Goal: Information Seeking & Learning: Check status

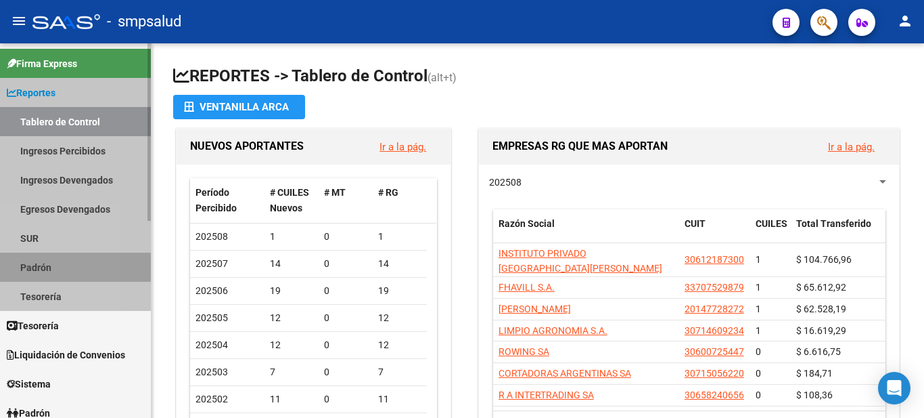
click at [11, 265] on link "Padrón" at bounding box center [75, 266] width 151 height 29
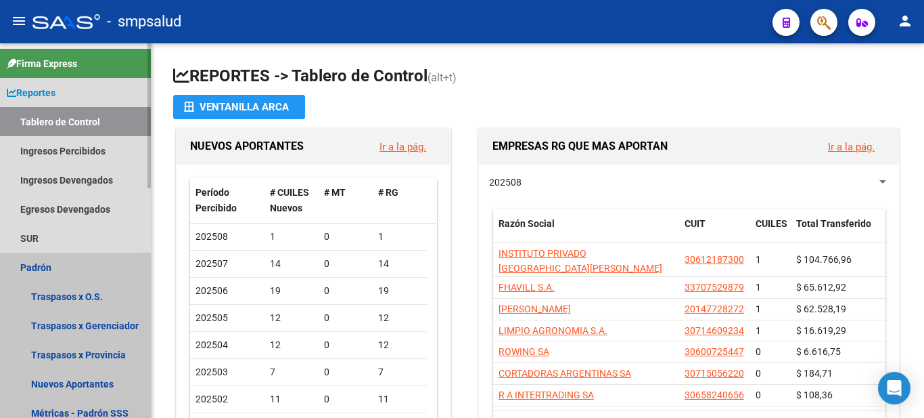
click at [20, 273] on link "Padrón" at bounding box center [75, 266] width 151 height 29
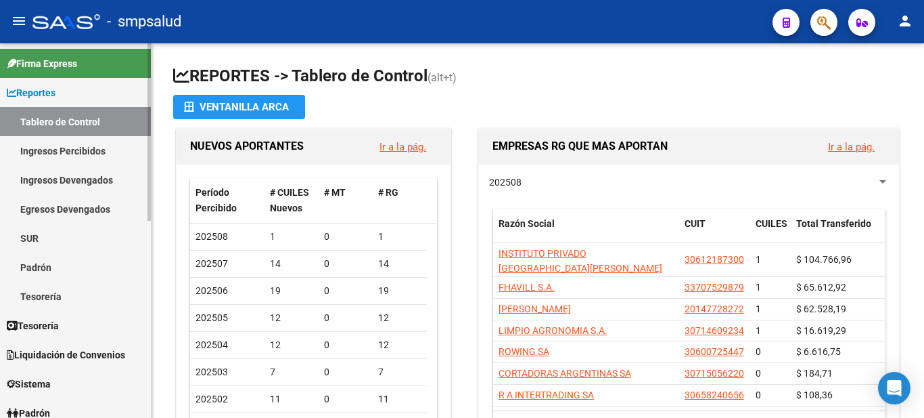
scroll to position [203, 0]
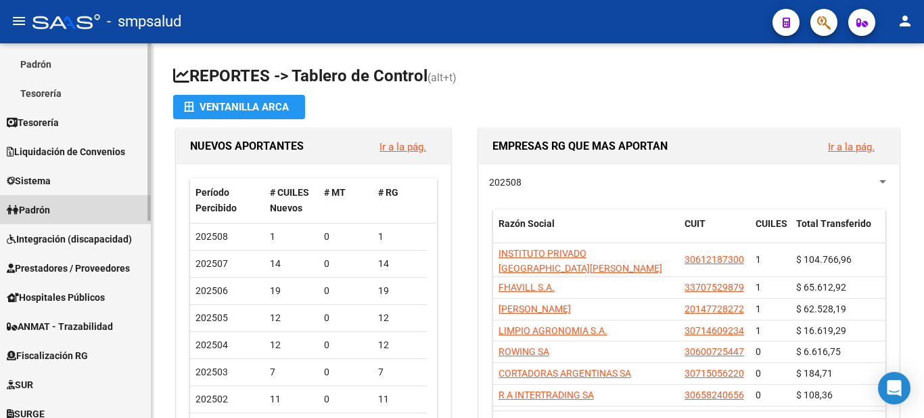
click at [46, 207] on span "Padrón" at bounding box center [28, 209] width 43 height 15
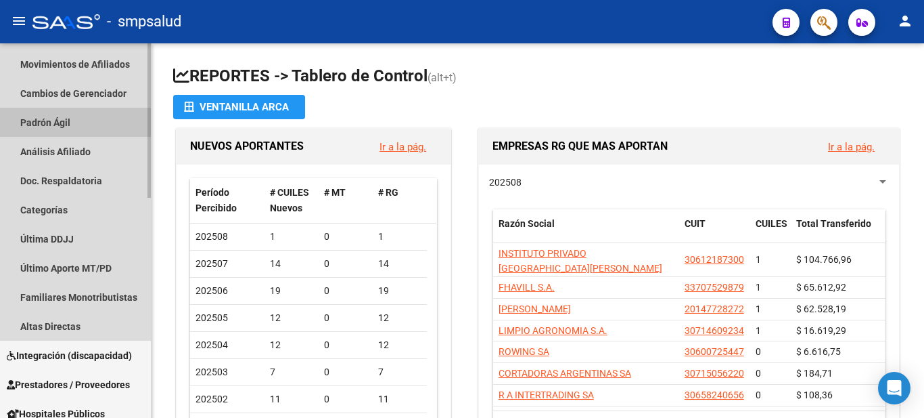
click at [64, 113] on link "Padrón Ágil" at bounding box center [75, 122] width 151 height 29
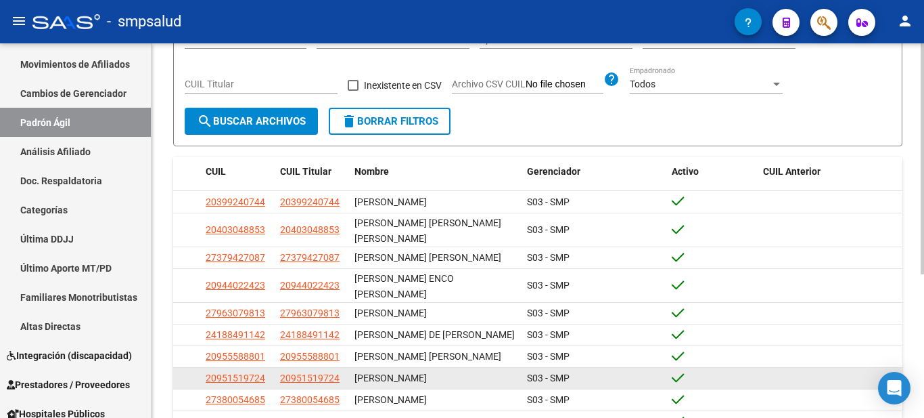
scroll to position [203, 0]
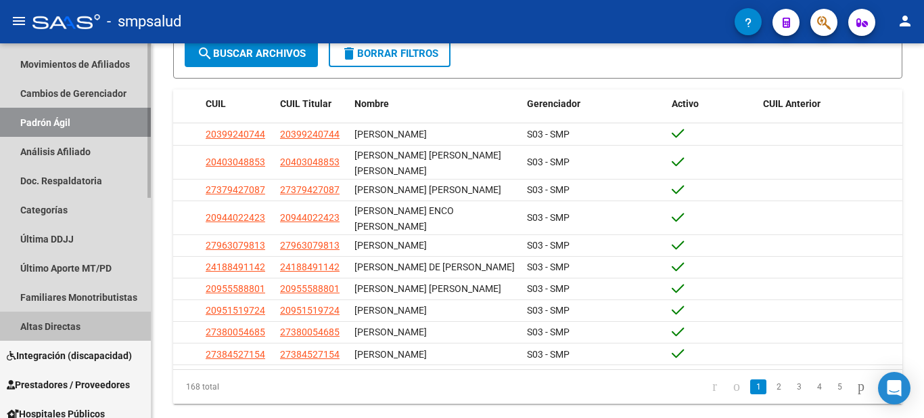
drag, startPoint x: 64, startPoint y: 330, endPoint x: 73, endPoint y: 328, distance: 9.9
click at [64, 330] on link "Altas Directas" at bounding box center [75, 325] width 151 height 29
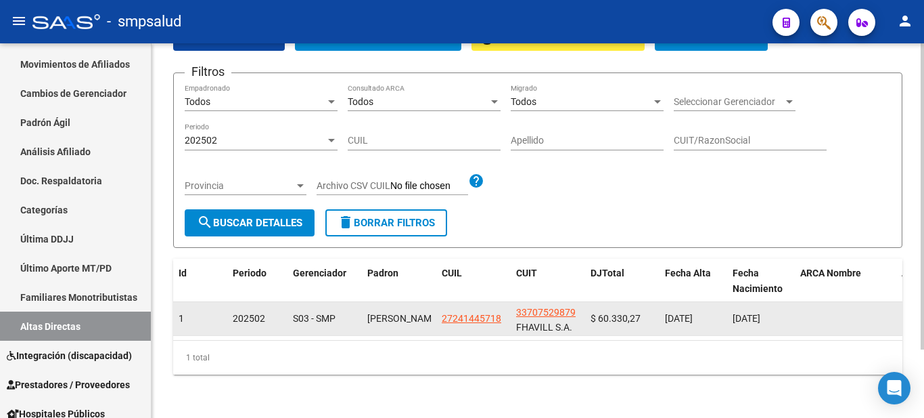
scroll to position [16, 0]
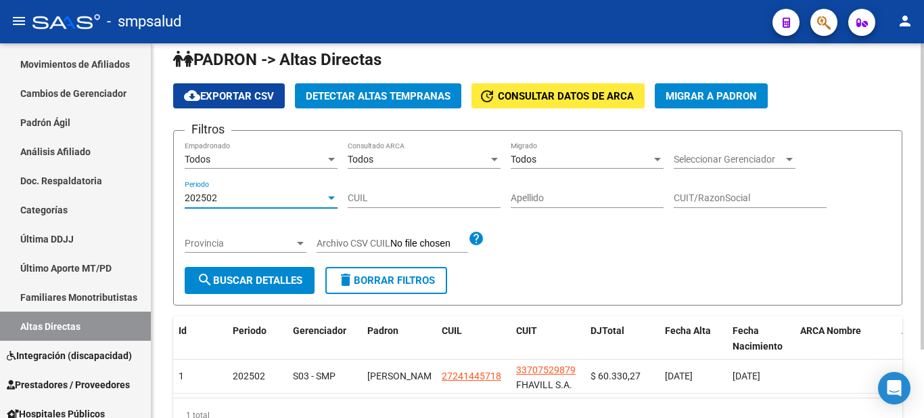
click at [219, 200] on div "202502" at bounding box center [255, 198] width 141 height 12
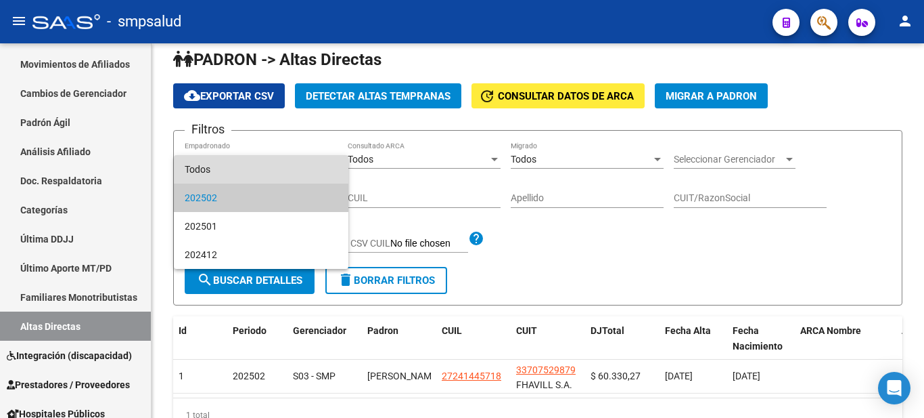
click at [193, 174] on span "Todos" at bounding box center [261, 169] width 153 height 28
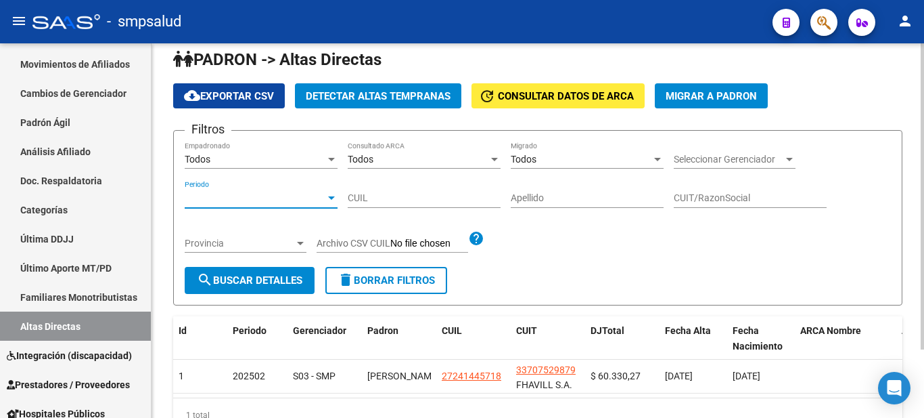
click at [655, 154] on div at bounding box center [658, 159] width 12 height 11
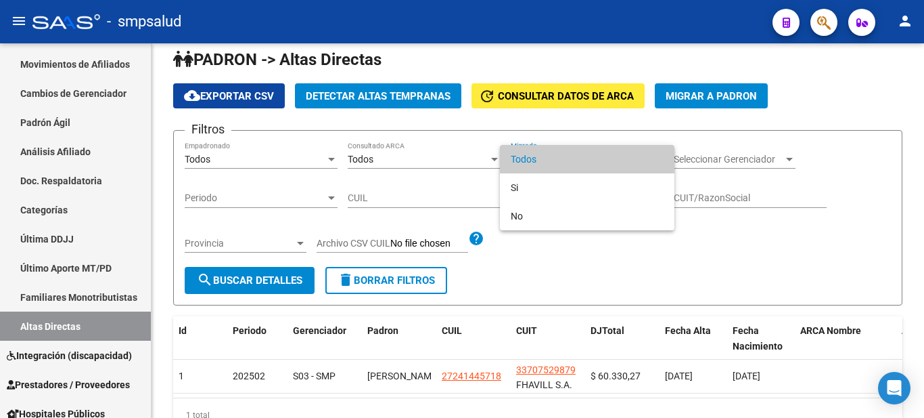
click at [655, 154] on span "Todos" at bounding box center [587, 159] width 153 height 28
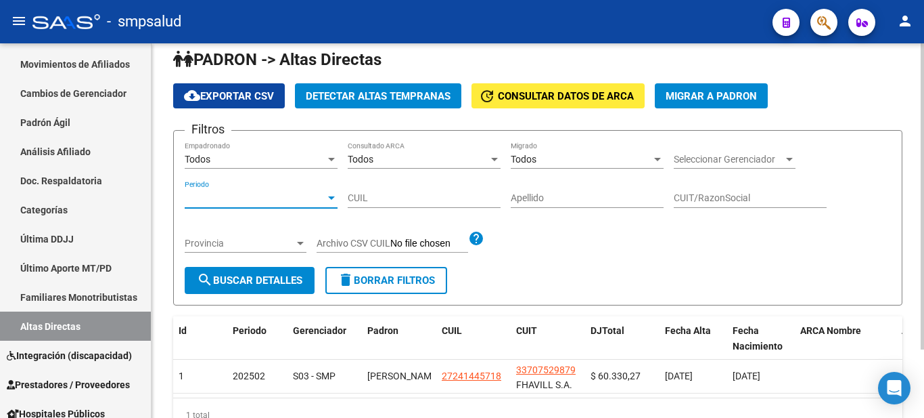
click at [335, 196] on div at bounding box center [331, 198] width 12 height 11
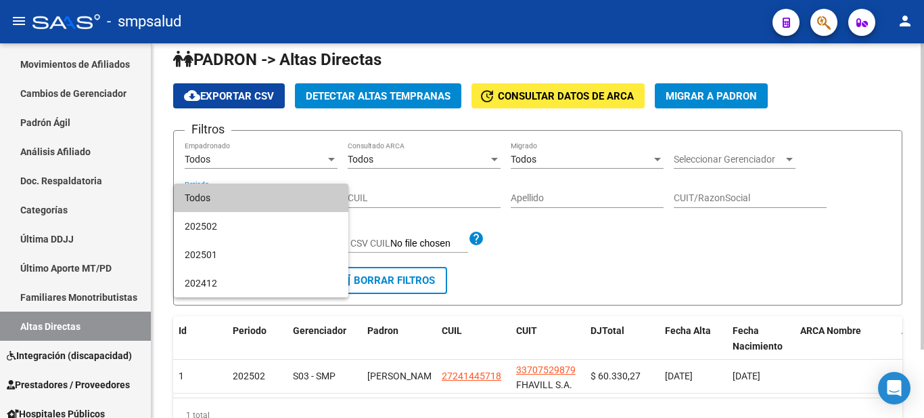
click at [432, 216] on div at bounding box center [462, 209] width 924 height 418
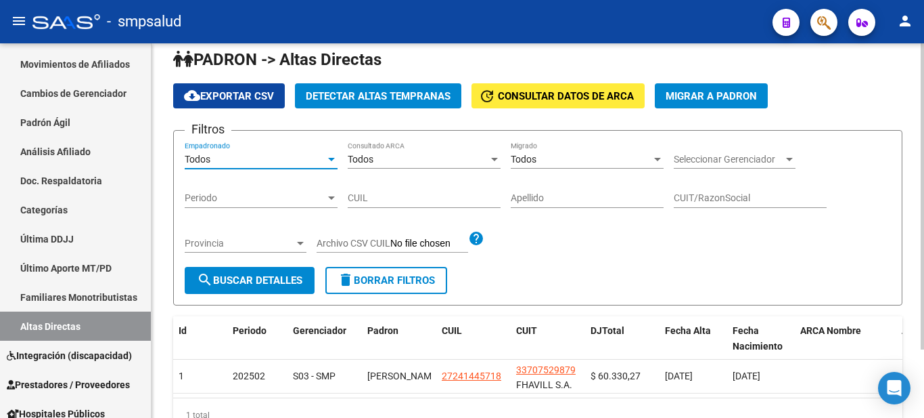
click at [331, 164] on div at bounding box center [331, 159] width 12 height 11
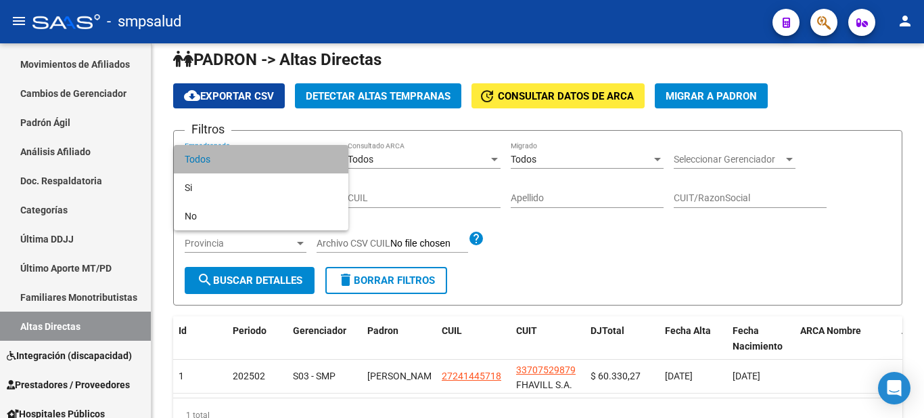
click at [323, 167] on span "Todos" at bounding box center [261, 159] width 153 height 28
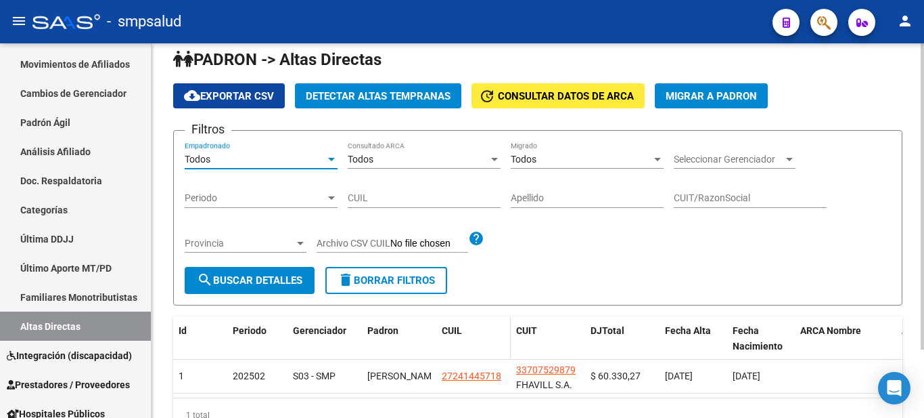
scroll to position [84, 0]
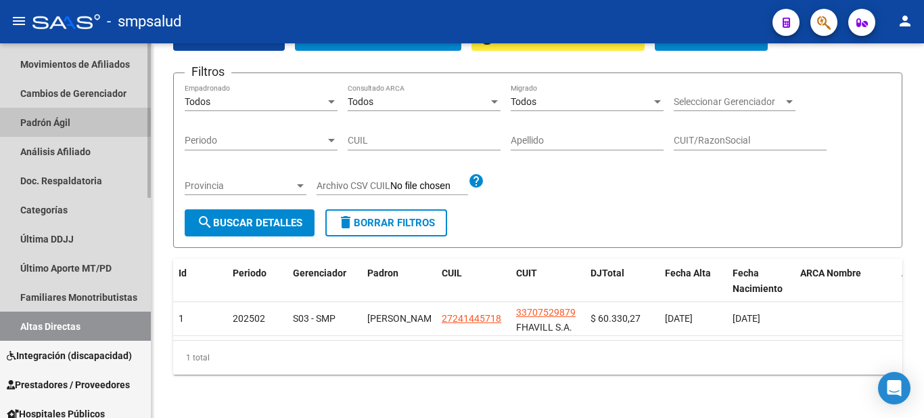
click at [61, 122] on link "Padrón Ágil" at bounding box center [75, 122] width 151 height 29
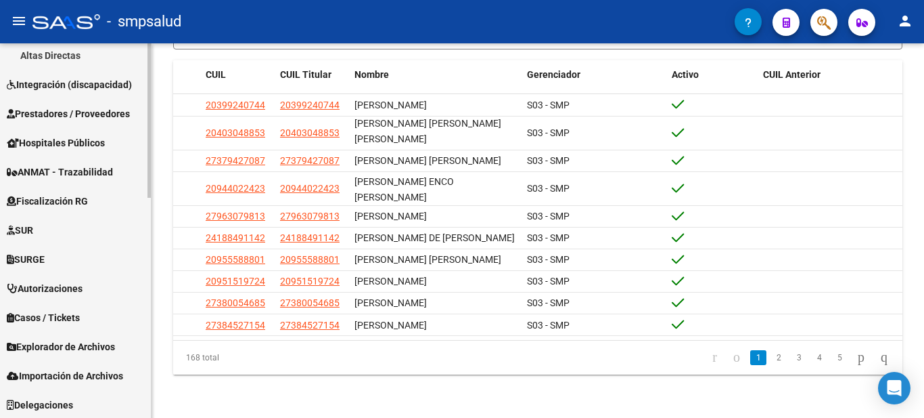
scroll to position [533, 0]
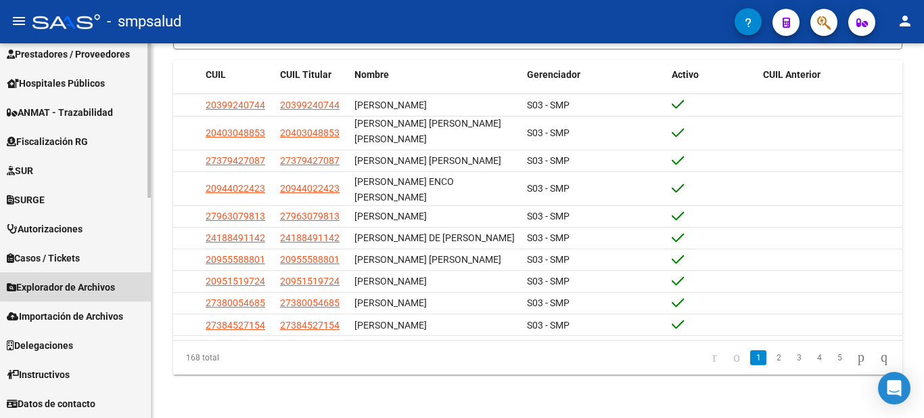
click at [83, 285] on span "Explorador de Archivos" at bounding box center [61, 286] width 108 height 15
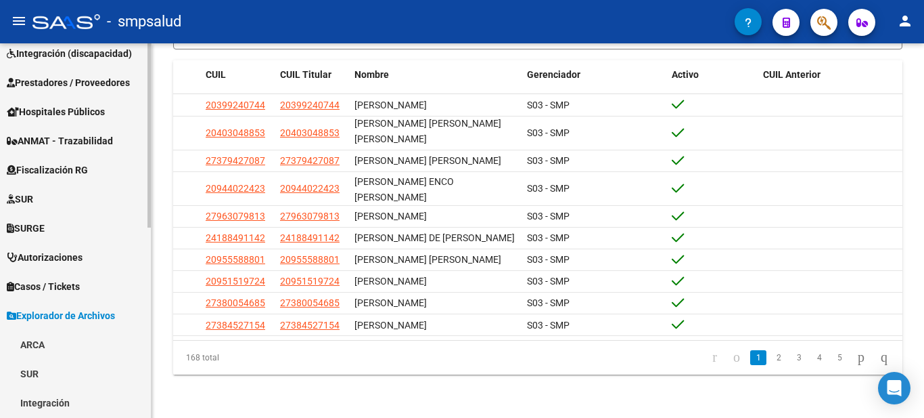
scroll to position [0, 0]
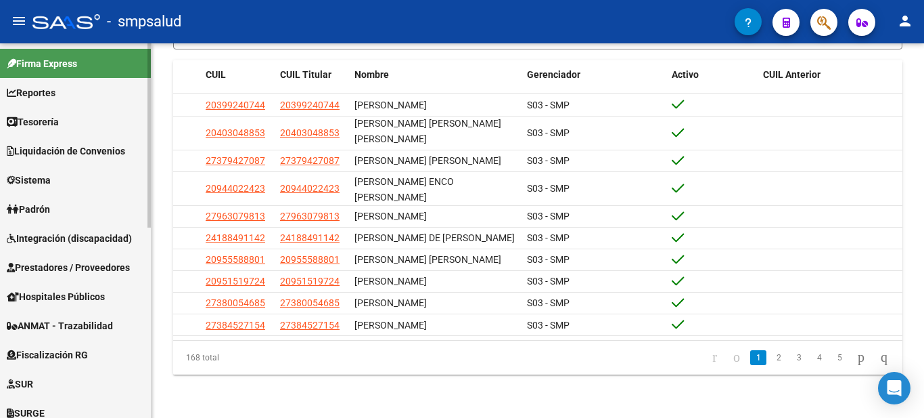
click at [91, 269] on span "Prestadores / Proveedores" at bounding box center [68, 267] width 123 height 15
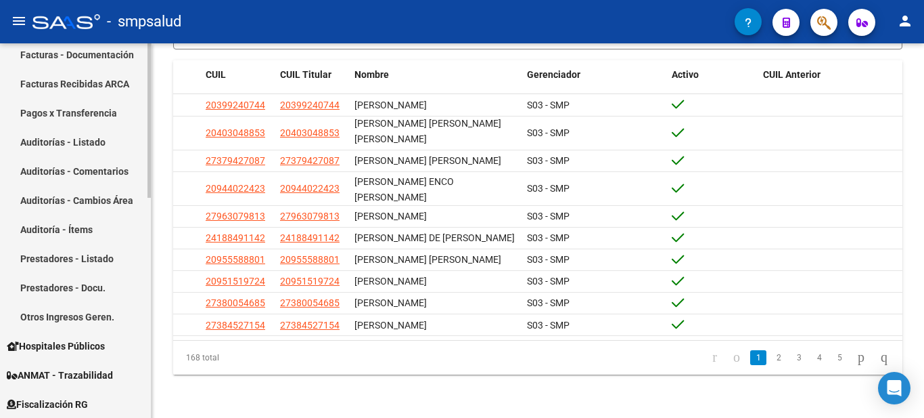
scroll to position [406, 0]
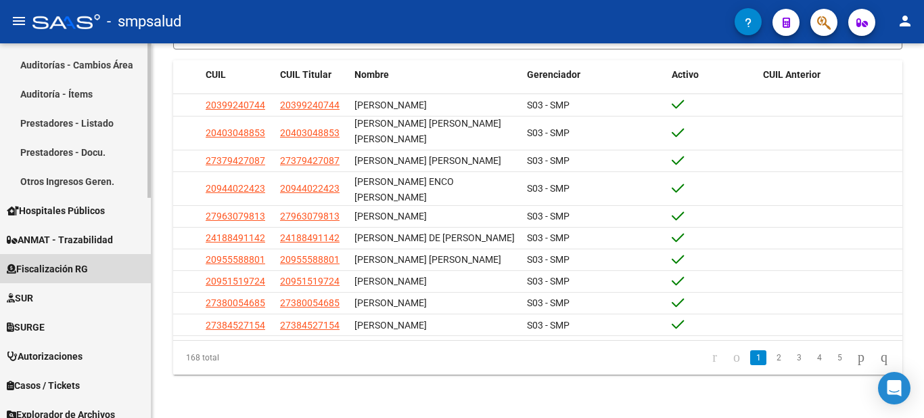
click at [58, 269] on span "Fiscalización RG" at bounding box center [47, 268] width 81 height 15
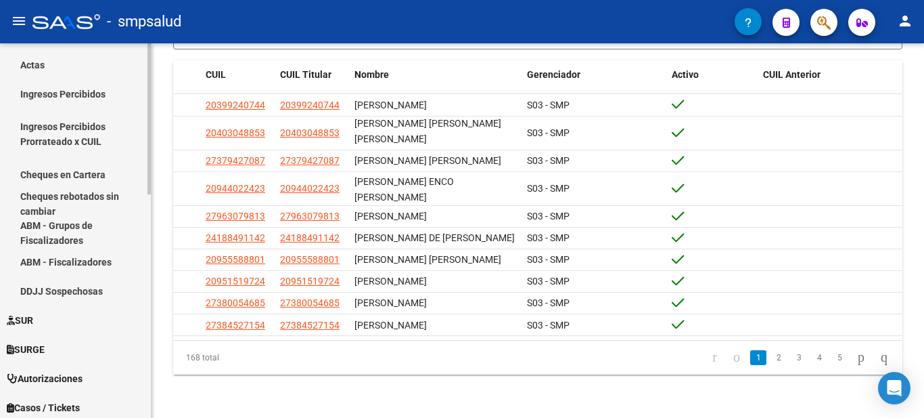
scroll to position [338, 0]
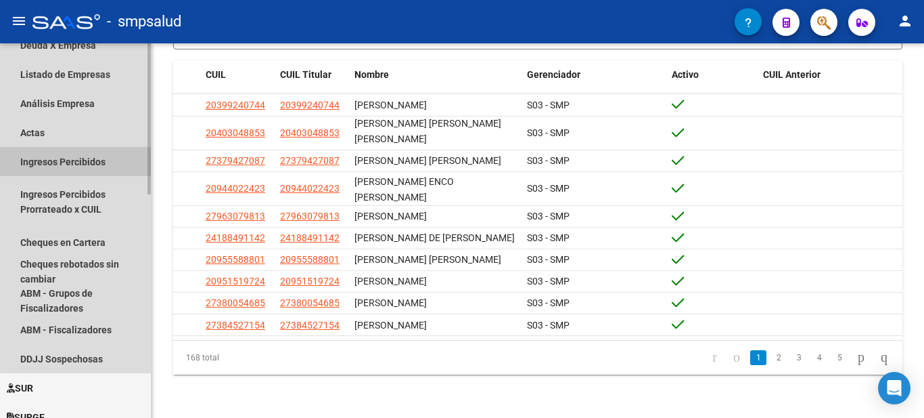
click at [86, 157] on link "Ingresos Percibidos" at bounding box center [75, 161] width 151 height 29
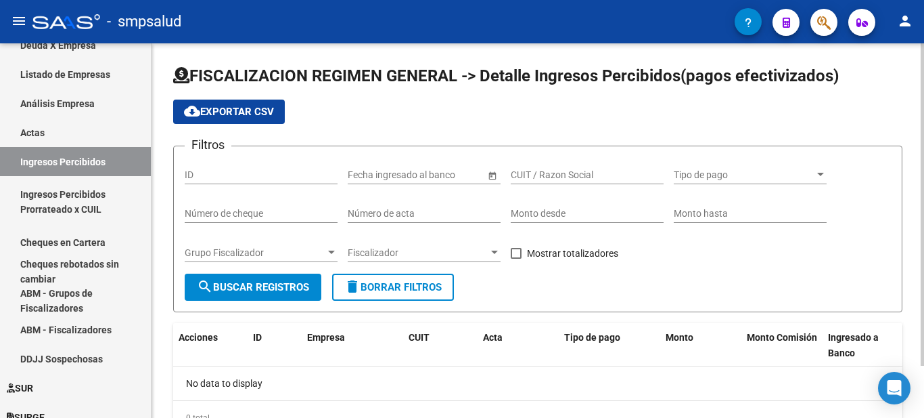
scroll to position [60, 0]
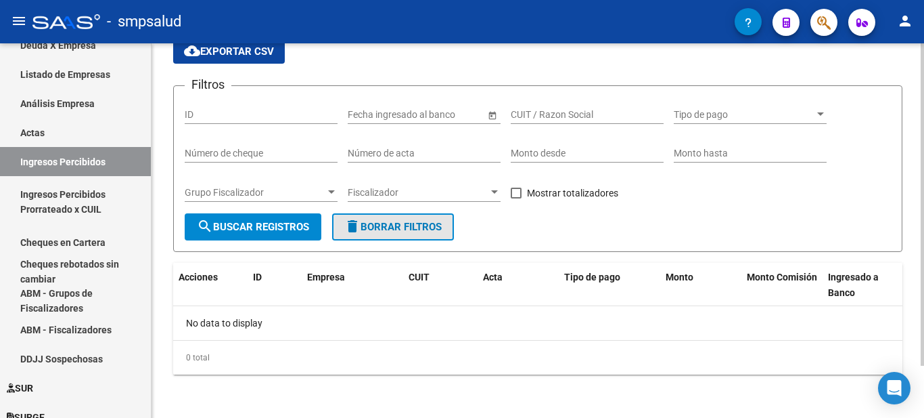
drag, startPoint x: 361, startPoint y: 218, endPoint x: 383, endPoint y: 173, distance: 49.9
click at [362, 200] on form "Filtros ID Start date – End date Fecha ingresado al banco CUIT / Razon Social T…" at bounding box center [537, 168] width 729 height 166
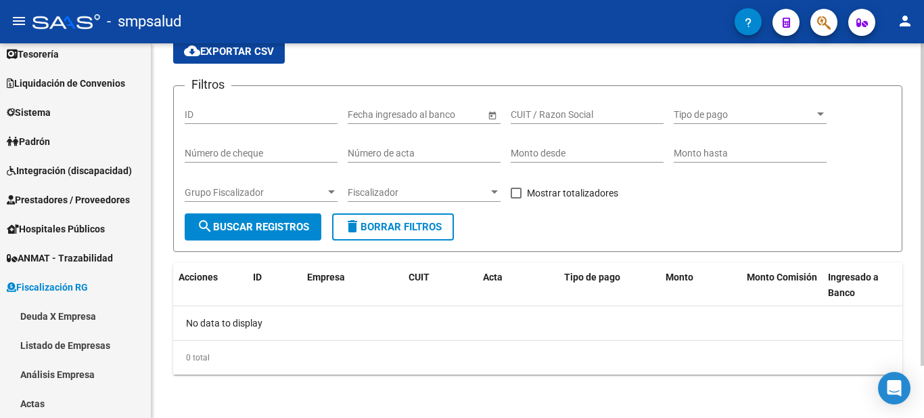
scroll to position [135, 0]
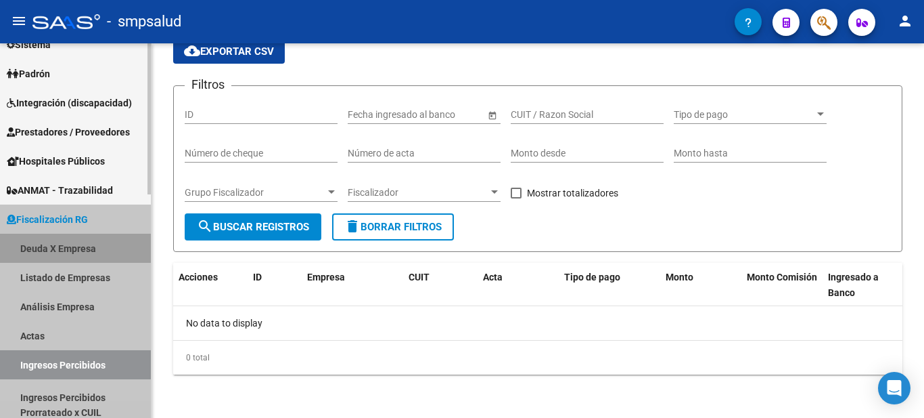
click at [8, 245] on link "Deuda X Empresa" at bounding box center [75, 247] width 151 height 29
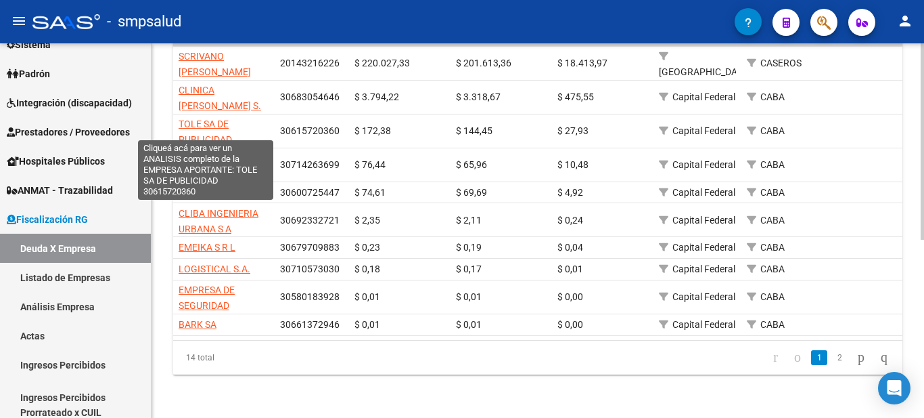
scroll to position [2, 0]
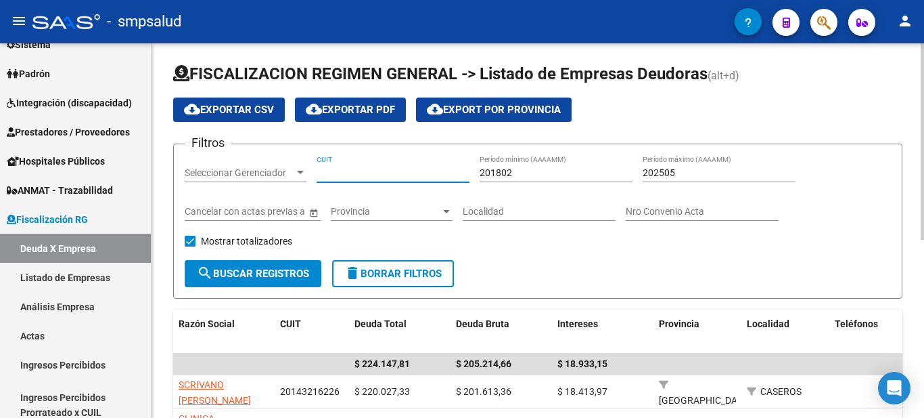
click at [355, 172] on input "CUIT" at bounding box center [393, 173] width 153 height 12
type input "30-68731043-4"
click at [307, 260] on button "search Buscar Registros" at bounding box center [253, 273] width 137 height 27
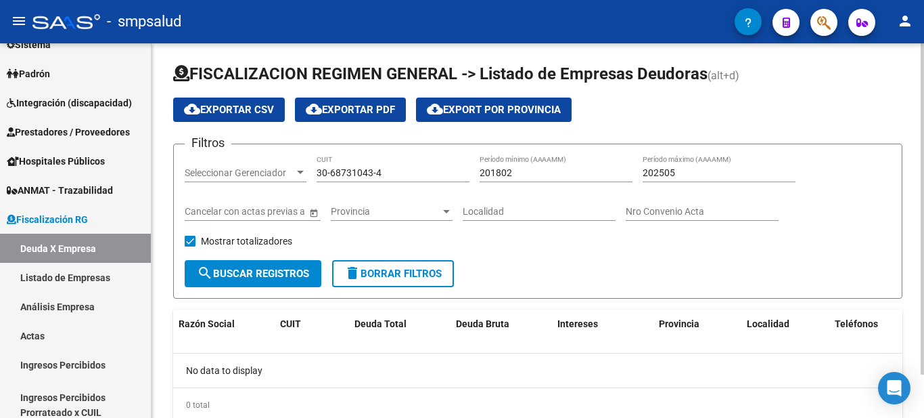
click at [384, 174] on input "30-68731043-4" at bounding box center [393, 173] width 153 height 12
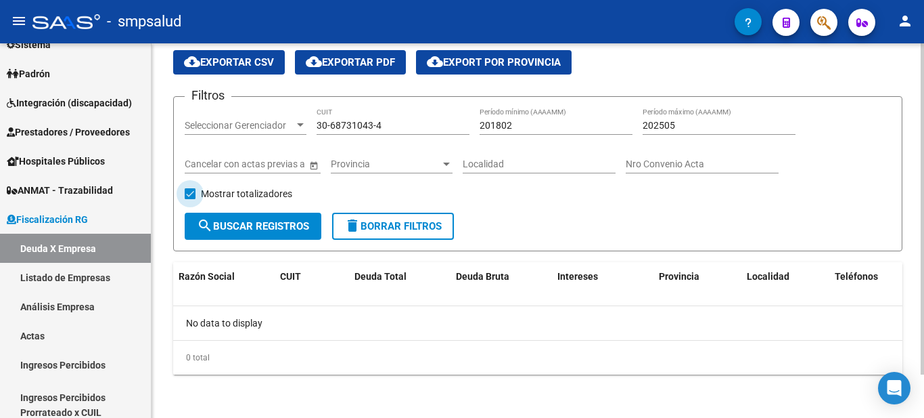
click at [189, 189] on span at bounding box center [190, 193] width 11 height 11
click at [189, 199] on input "Mostrar totalizadores" at bounding box center [189, 199] width 1 height 1
click at [194, 189] on span at bounding box center [190, 193] width 11 height 11
click at [190, 199] on input "Mostrar totalizadores" at bounding box center [189, 199] width 1 height 1
checkbox input "true"
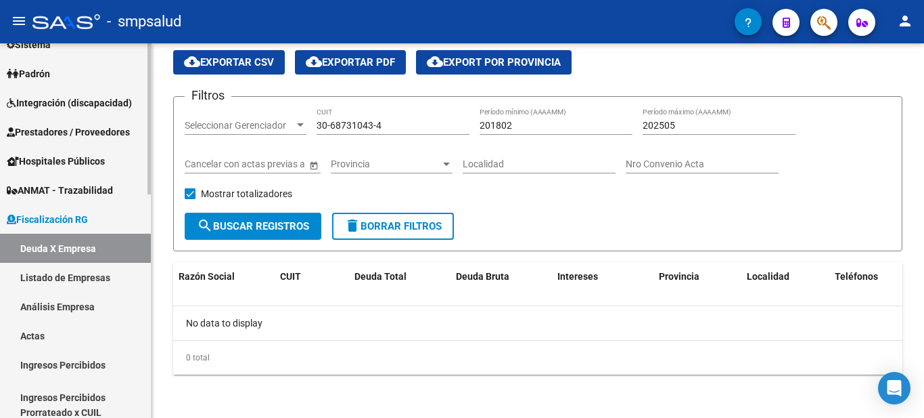
click at [76, 244] on link "Deuda X Empresa" at bounding box center [75, 247] width 151 height 29
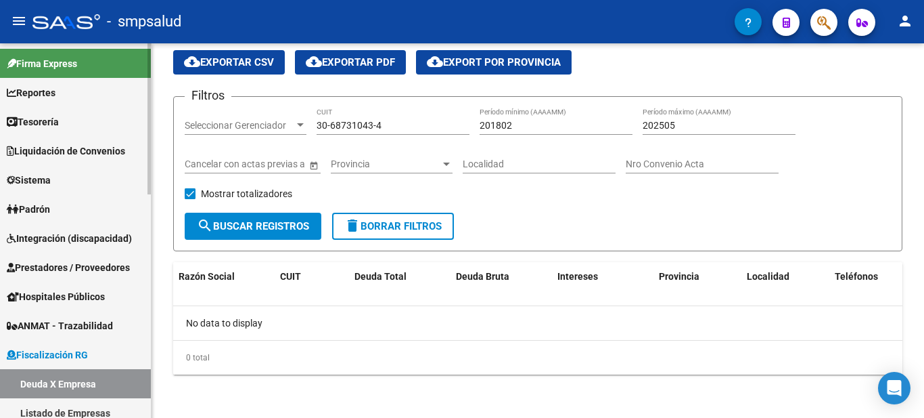
click at [46, 209] on span "Padrón" at bounding box center [28, 209] width 43 height 15
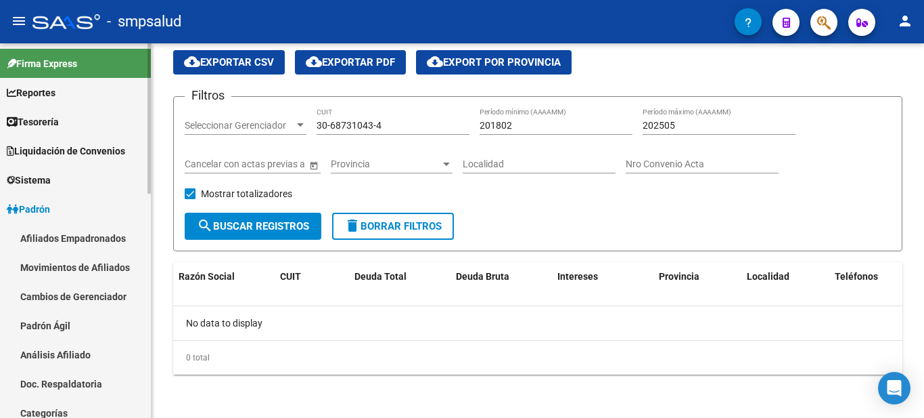
scroll to position [135, 0]
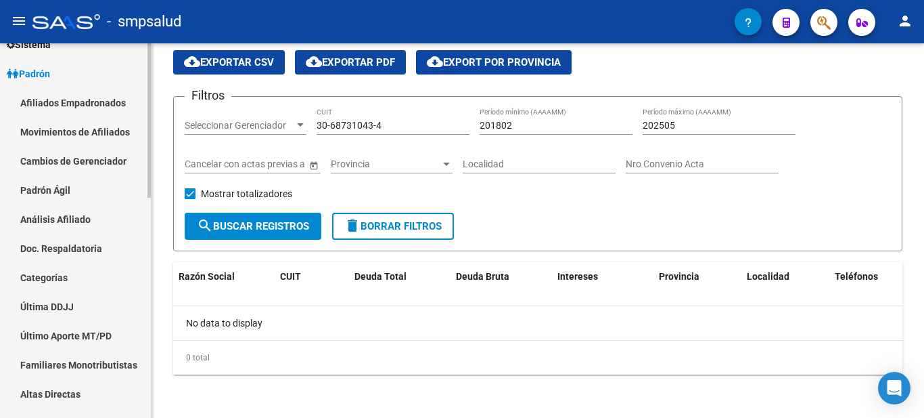
click at [49, 181] on link "Padrón Ágil" at bounding box center [75, 189] width 151 height 29
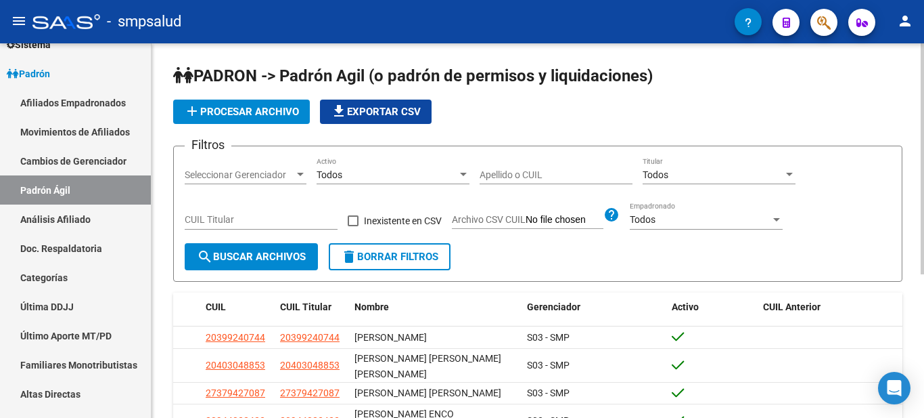
click at [541, 177] on input "Apellido o CUIL" at bounding box center [556, 175] width 153 height 12
click at [486, 177] on input "27294343089" at bounding box center [556, 175] width 153 height 12
click at [491, 173] on input "27294343089" at bounding box center [556, 175] width 153 height 12
click at [539, 173] on input "27-294343089" at bounding box center [556, 175] width 153 height 12
click at [276, 258] on span "search Buscar Archivos" at bounding box center [251, 256] width 109 height 12
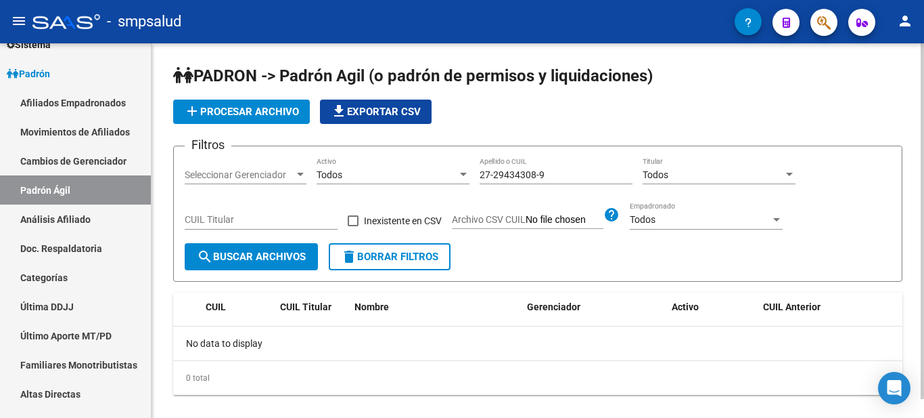
scroll to position [20, 0]
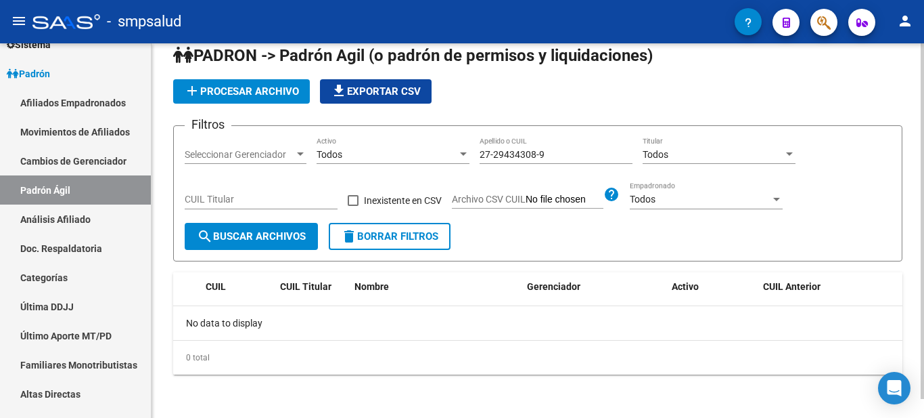
click at [590, 154] on input "27-29434308-9" at bounding box center [556, 155] width 153 height 12
click at [590, 156] on input "27-29434308-9" at bounding box center [556, 155] width 153 height 12
click at [590, 157] on input "27-29434308-9" at bounding box center [556, 155] width 153 height 12
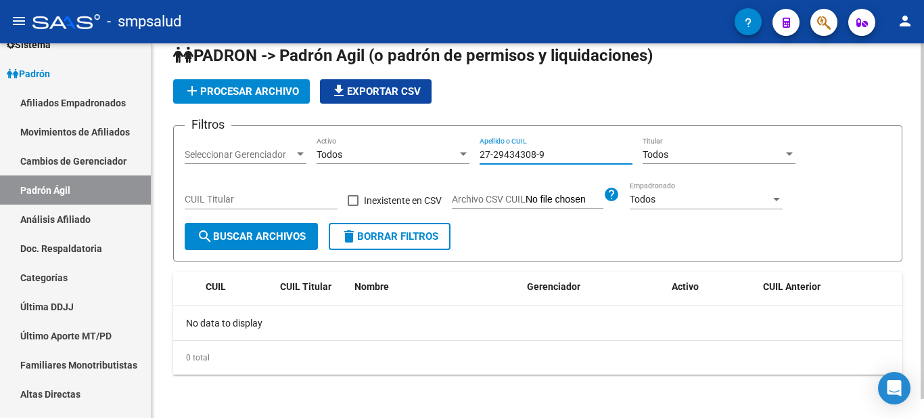
scroll to position [0, 0]
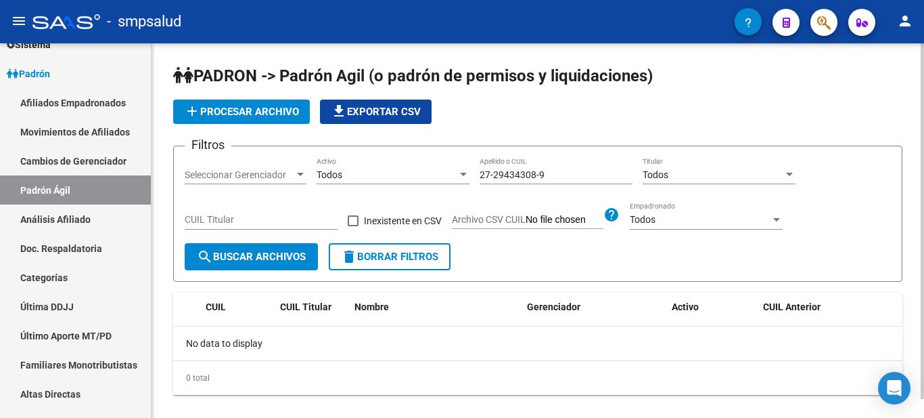
drag, startPoint x: 556, startPoint y: 181, endPoint x: 556, endPoint y: 171, distance: 10.2
click at [556, 177] on div "27-29434308-9 Apellido o CUIL" at bounding box center [556, 170] width 153 height 27
click at [556, 170] on input "27-29434308-9" at bounding box center [556, 175] width 153 height 12
click at [556, 169] on input "27-29434308-9" at bounding box center [556, 175] width 153 height 12
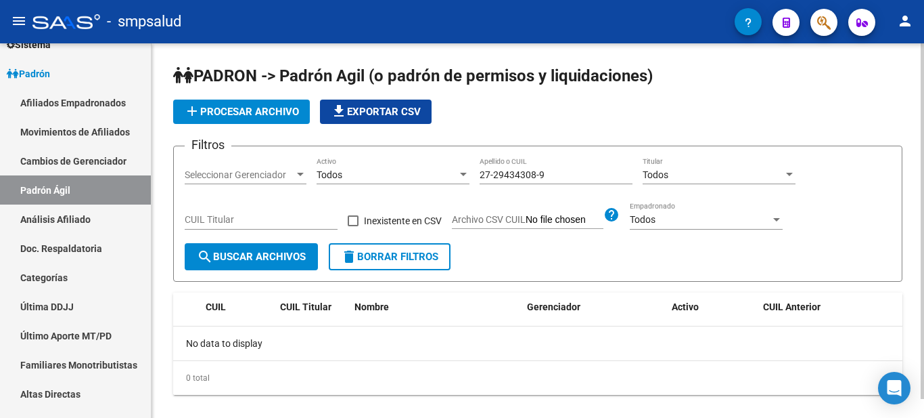
drag, startPoint x: 554, startPoint y: 182, endPoint x: 560, endPoint y: 201, distance: 19.7
click at [554, 183] on div "27-29434308-9 Apellido o CUIL" at bounding box center [556, 170] width 153 height 27
drag, startPoint x: 560, startPoint y: 207, endPoint x: 556, endPoint y: 196, distance: 11.3
click at [557, 205] on div "Filtros Seleccionar Gerenciador Seleccionar Gerenciador Todos Activo 27-2943430…" at bounding box center [538, 200] width 706 height 86
drag, startPoint x: 558, startPoint y: 171, endPoint x: 452, endPoint y: 174, distance: 105.6
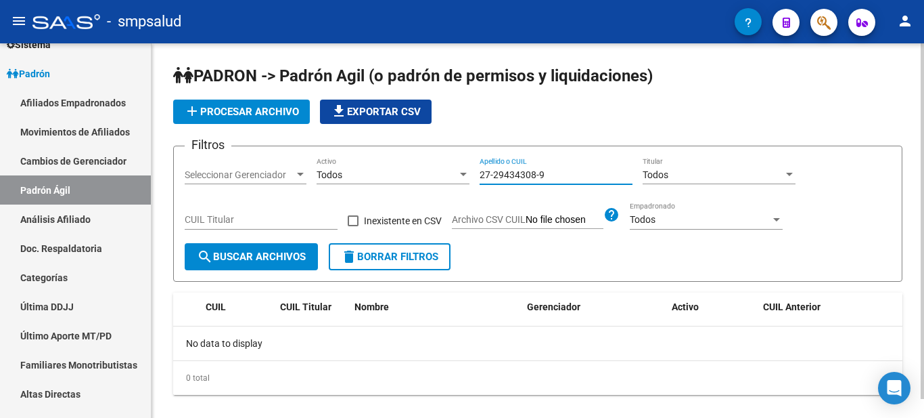
click at [452, 174] on div "Filtros Seleccionar Gerenciador Seleccionar Gerenciador Todos Activo 27-2943430…" at bounding box center [538, 200] width 706 height 86
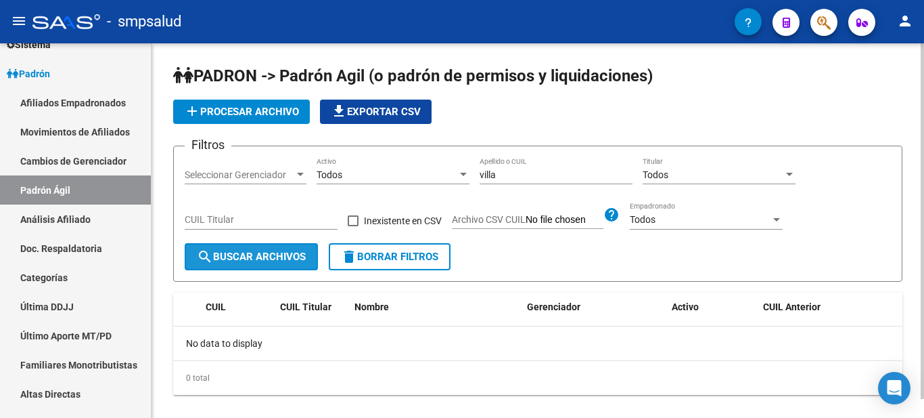
click at [272, 246] on button "search Buscar Archivos" at bounding box center [251, 256] width 133 height 27
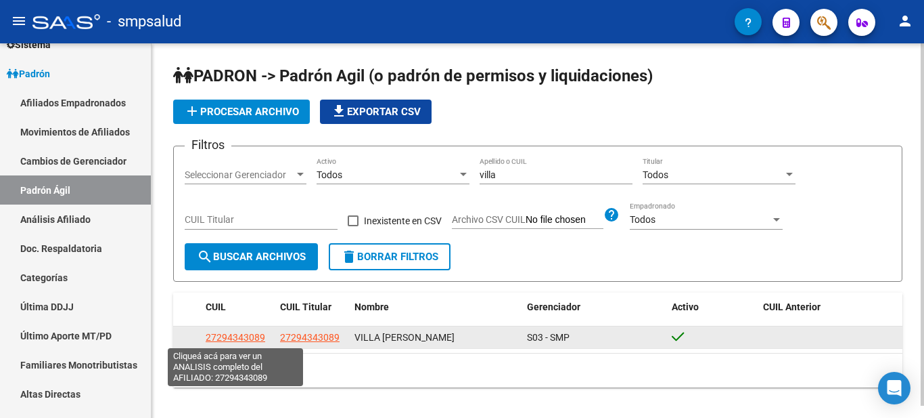
click at [240, 332] on span "27294343089" at bounding box center [236, 337] width 60 height 11
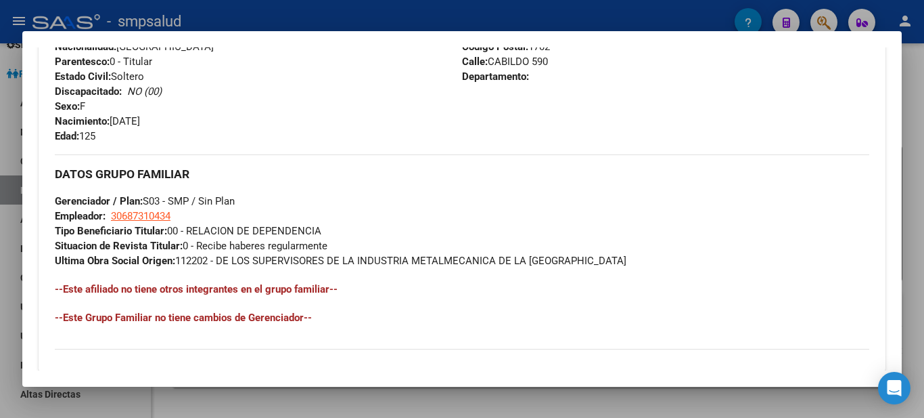
scroll to position [755, 0]
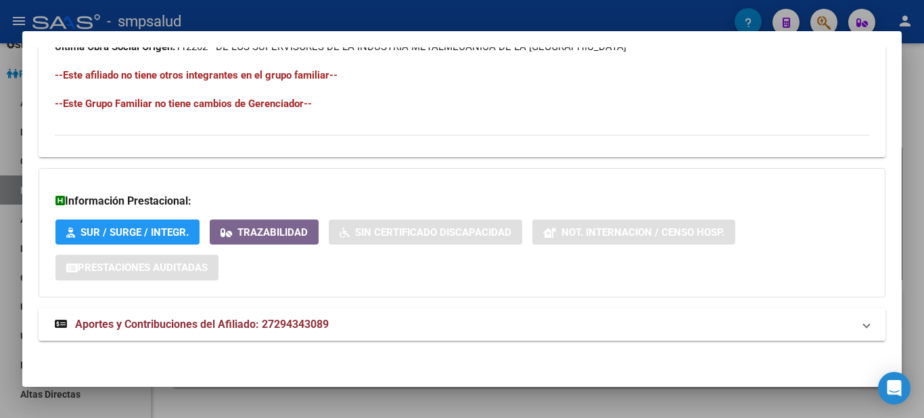
click at [112, 323] on span "Aportes y Contribuciones del Afiliado: 27294343089" at bounding box center [202, 323] width 254 height 13
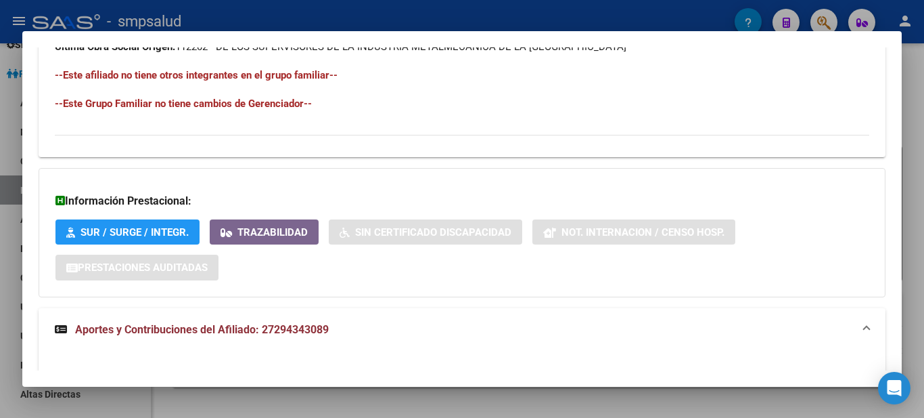
click at [125, 332] on span "Aportes y Contribuciones del Afiliado: 27294343089" at bounding box center [202, 329] width 254 height 13
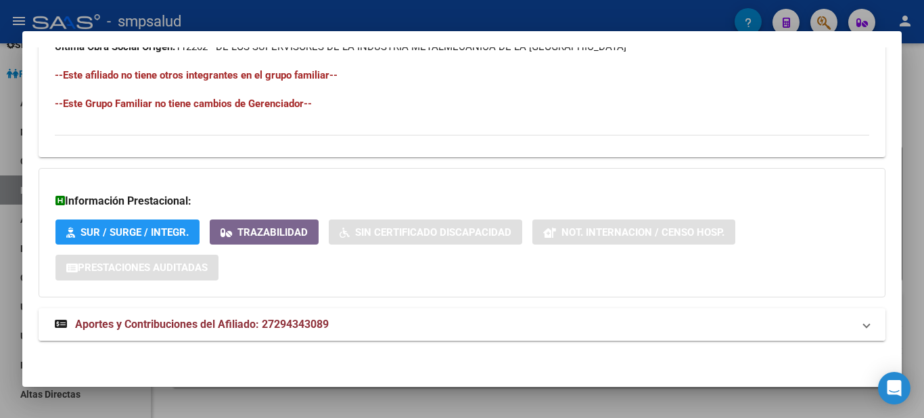
click at [128, 324] on span "Aportes y Contribuciones del Afiliado: 27294343089" at bounding box center [202, 323] width 254 height 13
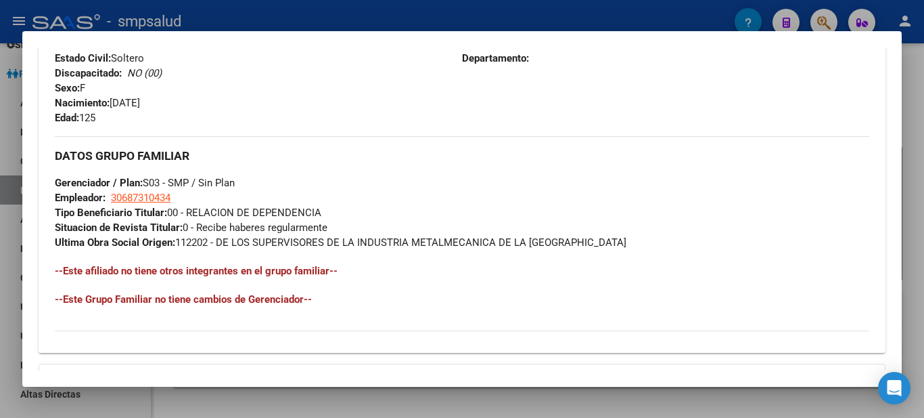
scroll to position [154, 0]
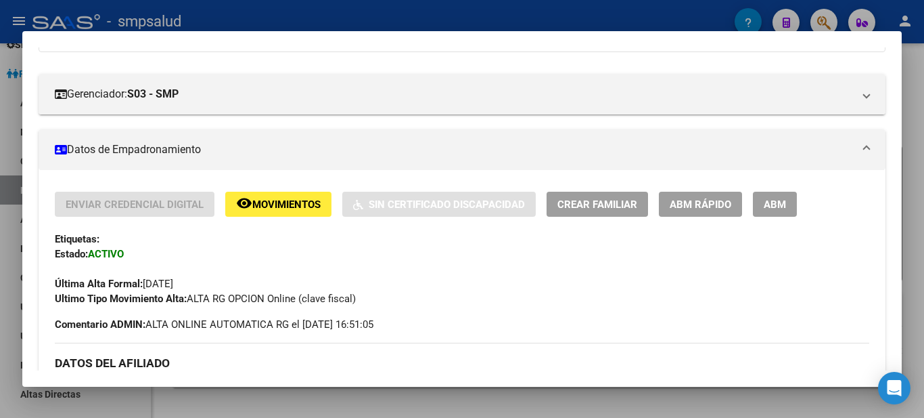
click at [637, 3] on div at bounding box center [462, 209] width 924 height 418
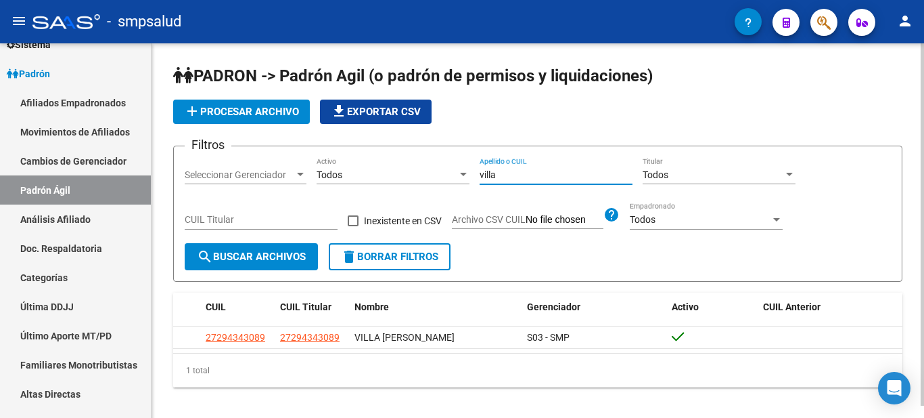
click at [578, 179] on input "villa" at bounding box center [556, 175] width 153 height 12
click at [577, 179] on input "villa" at bounding box center [556, 175] width 153 height 12
click at [576, 179] on input "villa" at bounding box center [556, 175] width 153 height 12
click at [496, 176] on input "villanuñez" at bounding box center [556, 175] width 153 height 12
type input "nuñez"
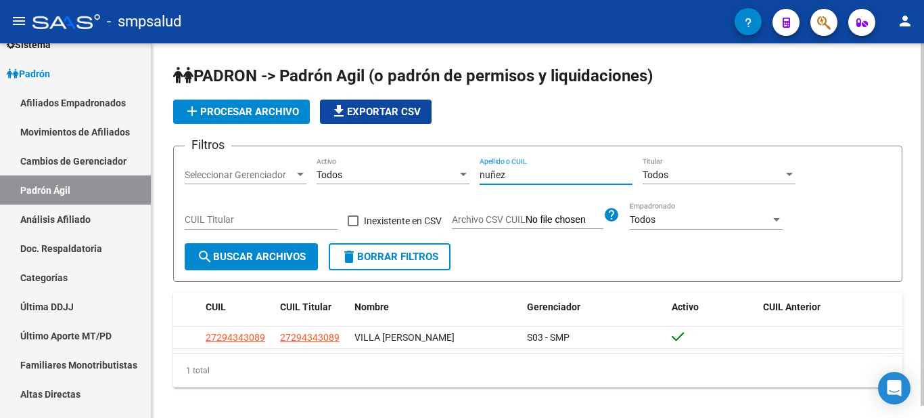
click at [219, 248] on button "search Buscar Archivos" at bounding box center [251, 256] width 133 height 27
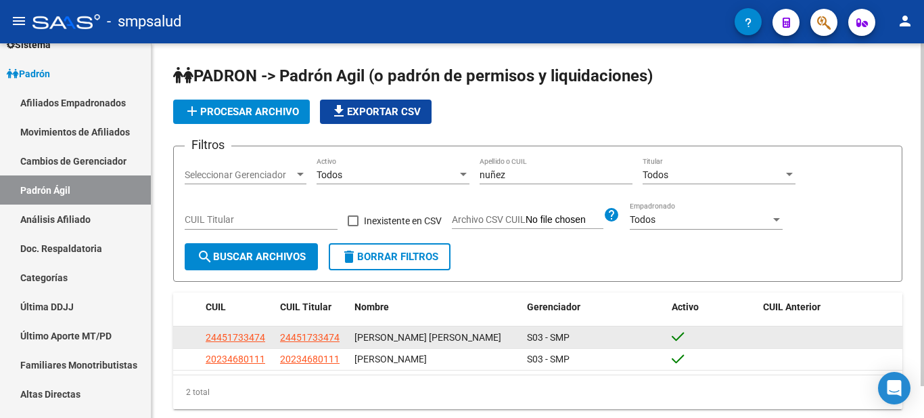
click at [238, 342] on datatable-body-cell "24451733474" at bounding box center [237, 336] width 74 height 21
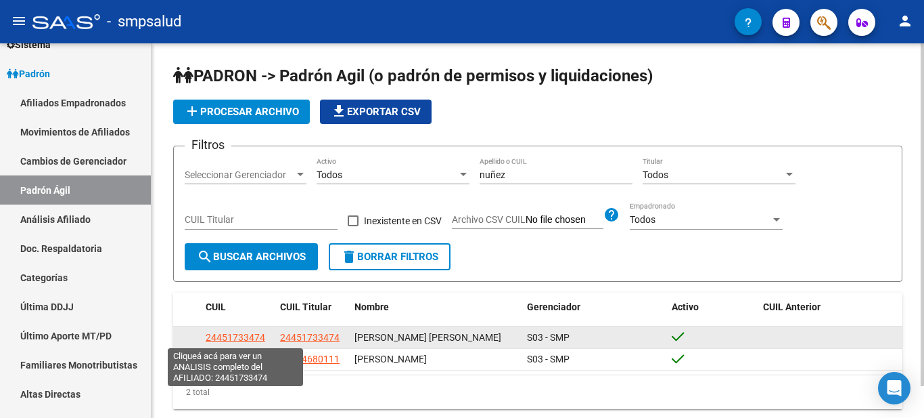
click at [238, 339] on span "24451733474" at bounding box center [236, 337] width 60 height 11
copy span "33474"
type textarea "24451733474"
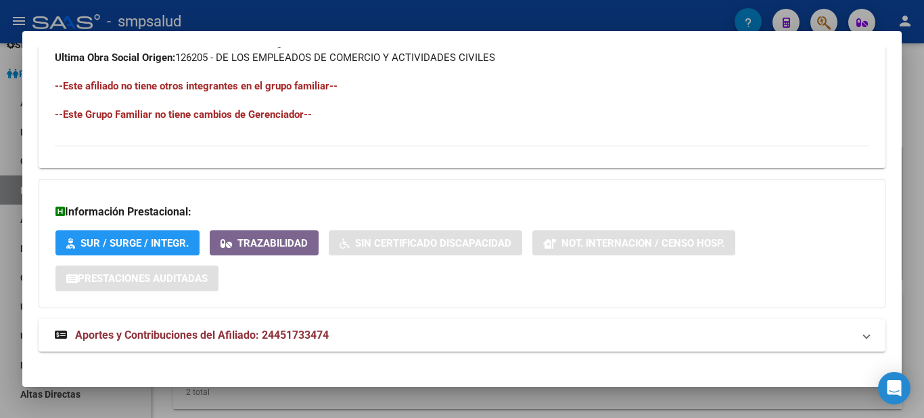
scroll to position [755, 0]
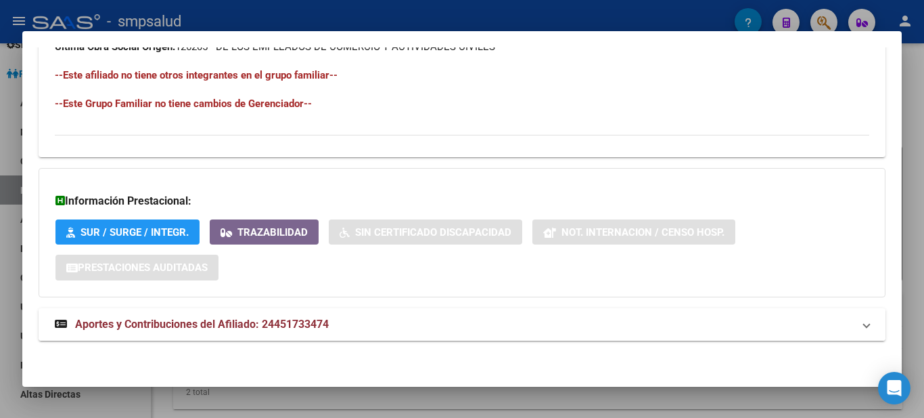
click at [170, 312] on mat-expansion-panel-header "Aportes y Contribuciones del Afiliado: 24451733474" at bounding box center [462, 324] width 847 height 32
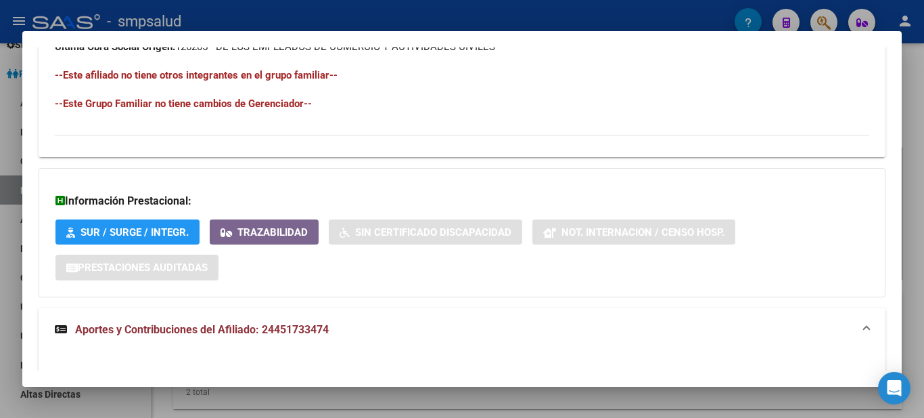
click at [173, 325] on span "Aportes y Contribuciones del Afiliado: 24451733474" at bounding box center [202, 329] width 254 height 13
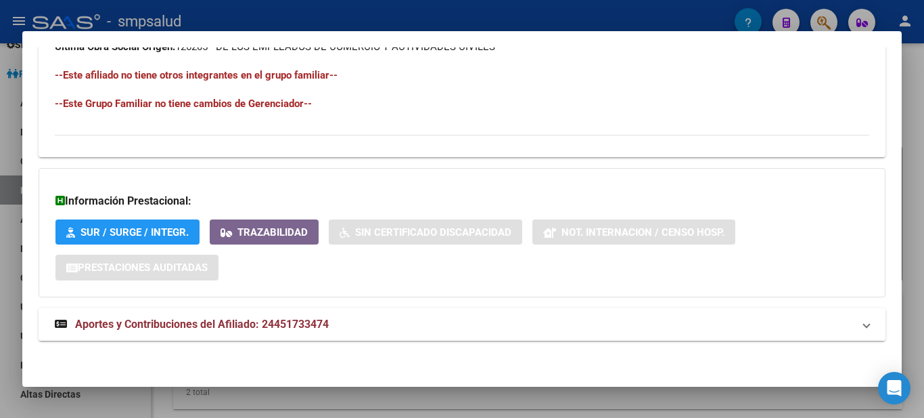
click at [284, 324] on span "Aportes y Contribuciones del Afiliado: 24451733474" at bounding box center [202, 323] width 254 height 13
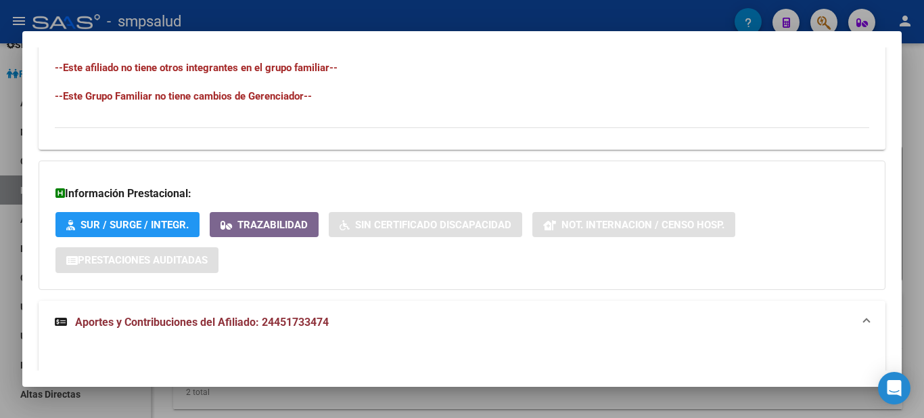
scroll to position [424, 0]
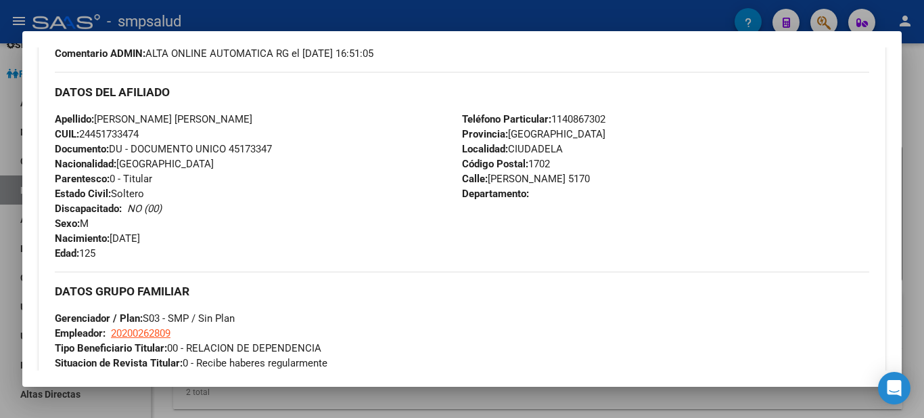
click at [528, 5] on div at bounding box center [462, 209] width 924 height 418
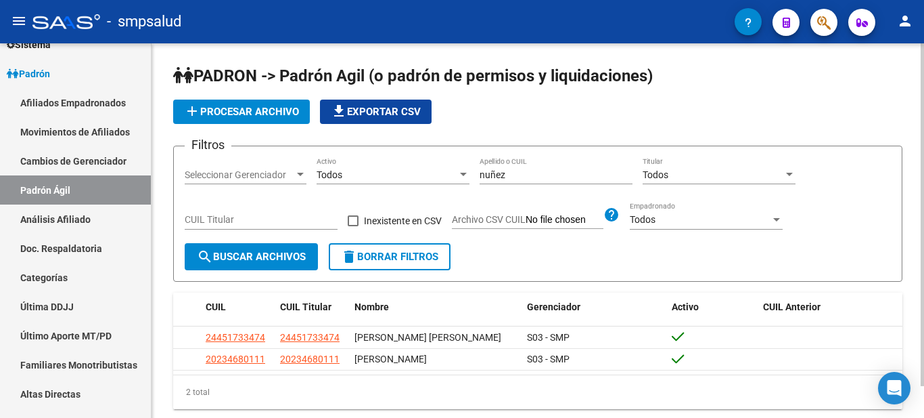
drag, startPoint x: 515, startPoint y: 189, endPoint x: 524, endPoint y: 175, distance: 16.5
click at [522, 182] on div "nuñez Apellido o CUIL" at bounding box center [556, 176] width 153 height 39
click at [524, 175] on input "nuñez" at bounding box center [556, 175] width 153 height 12
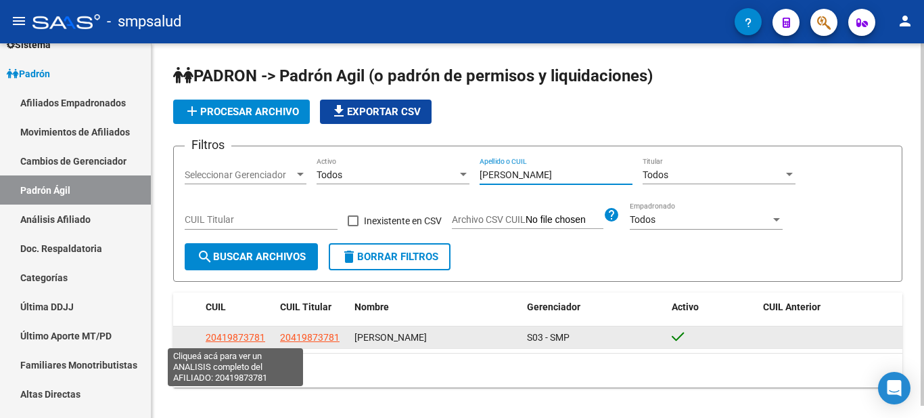
type input "vazquez"
click at [206, 338] on span "20419873781" at bounding box center [236, 337] width 60 height 11
type textarea "20419873781"
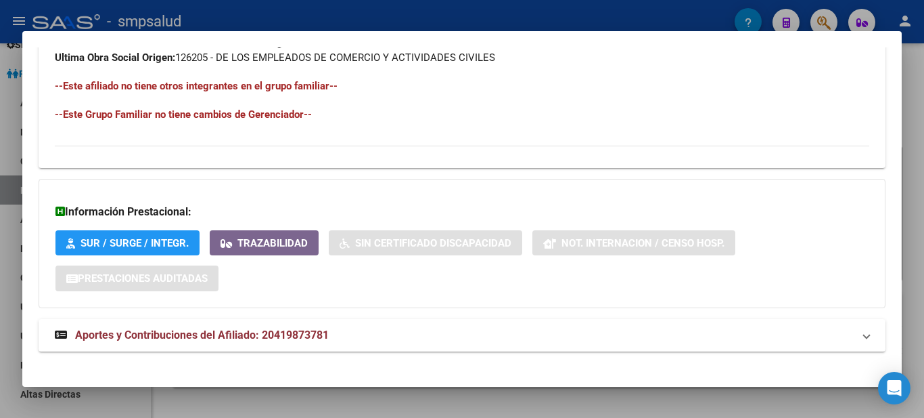
scroll to position [755, 0]
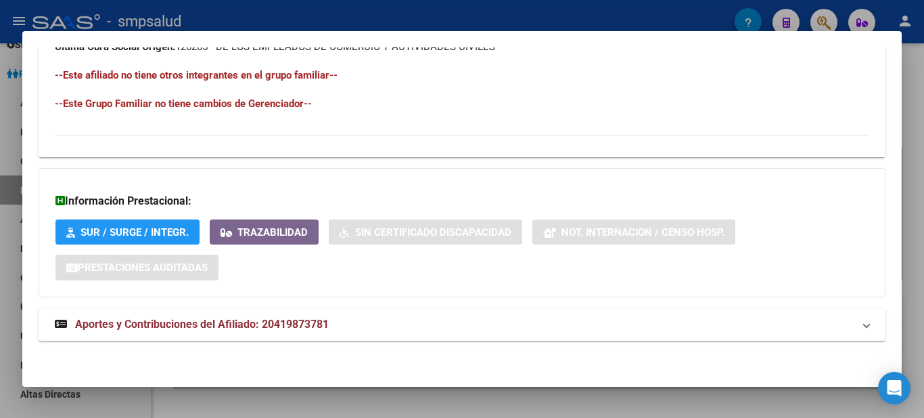
click at [127, 312] on mat-expansion-panel-header "Aportes y Contribuciones del Afiliado: 20419873781" at bounding box center [462, 324] width 847 height 32
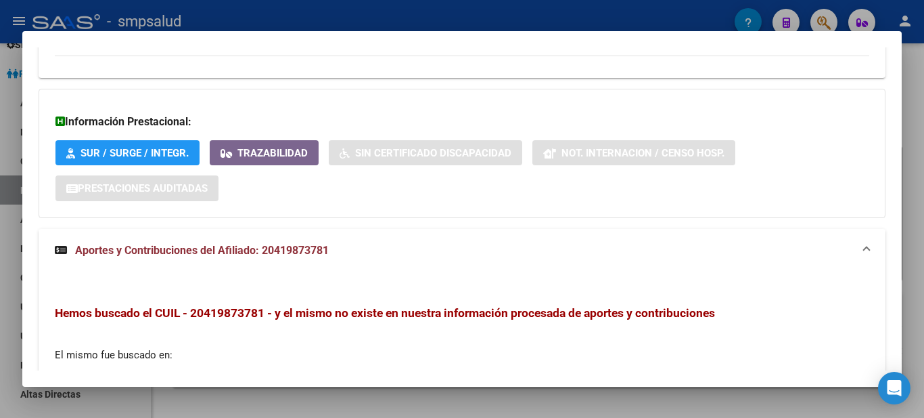
scroll to position [1033, 0]
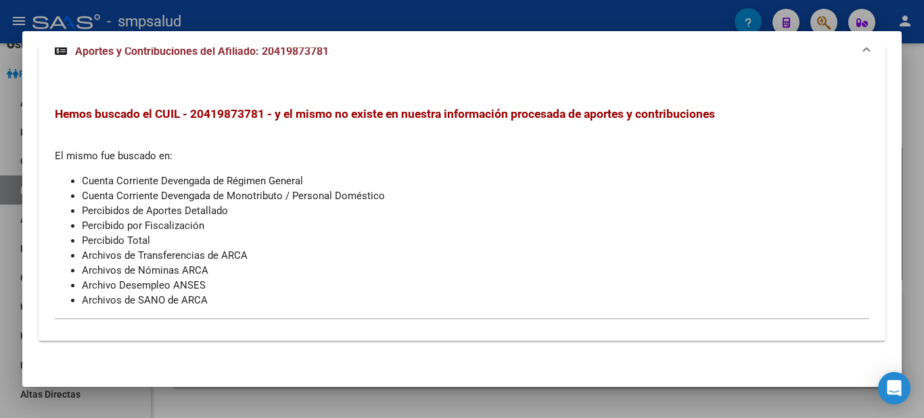
drag, startPoint x: 341, startPoint y: 17, endPoint x: 343, endPoint y: 26, distance: 9.7
click at [341, 15] on div at bounding box center [462, 209] width 924 height 418
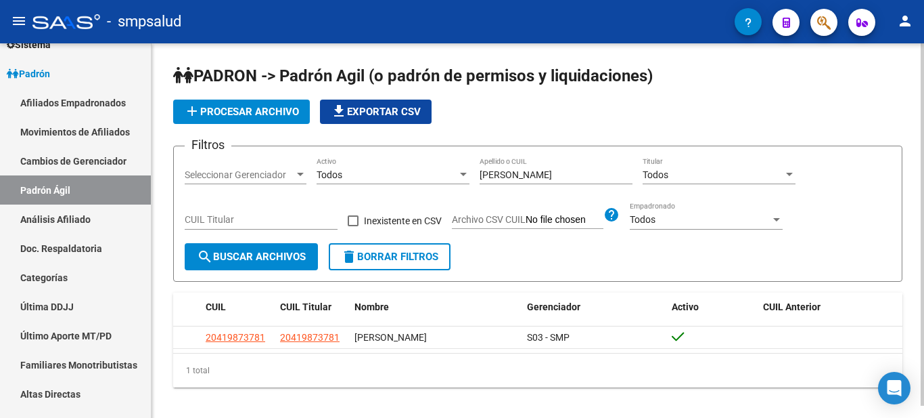
click at [503, 174] on input "vazquez" at bounding box center [556, 175] width 153 height 12
click at [503, 171] on input "vazquez" at bounding box center [556, 175] width 153 height 12
type input "m"
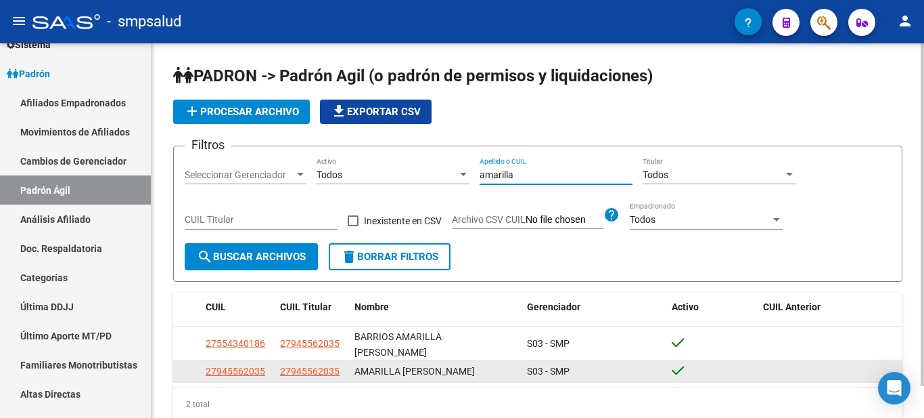
type input "amarilla"
click at [411, 360] on datatable-body-cell "AMARILLA SANDRA ELIZABETH" at bounding box center [435, 370] width 173 height 21
drag, startPoint x: 187, startPoint y: 361, endPoint x: 212, endPoint y: 365, distance: 25.3
click at [190, 362] on datatable-body-cell at bounding box center [186, 370] width 27 height 21
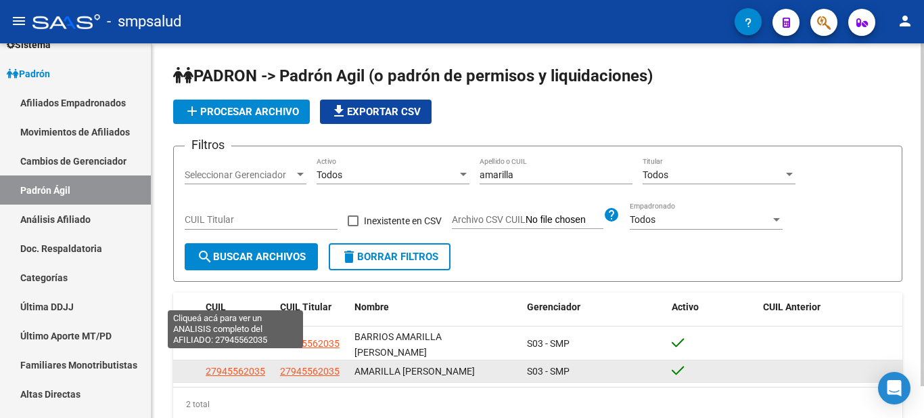
click at [215, 365] on span "27945562035" at bounding box center [236, 370] width 60 height 11
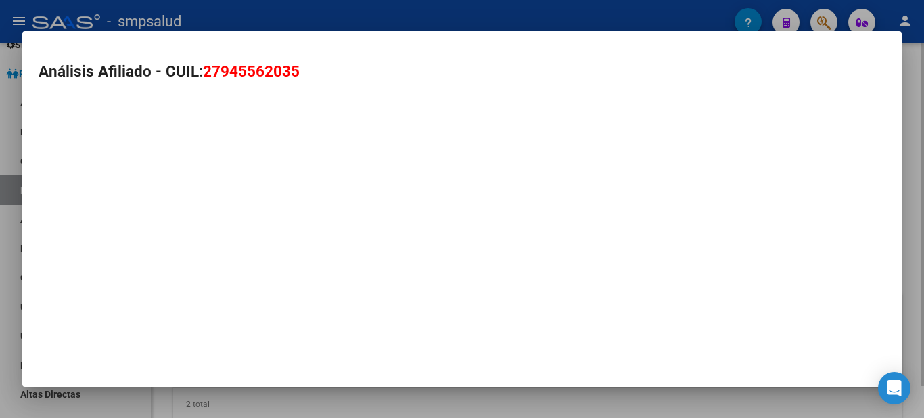
type textarea "27945562035"
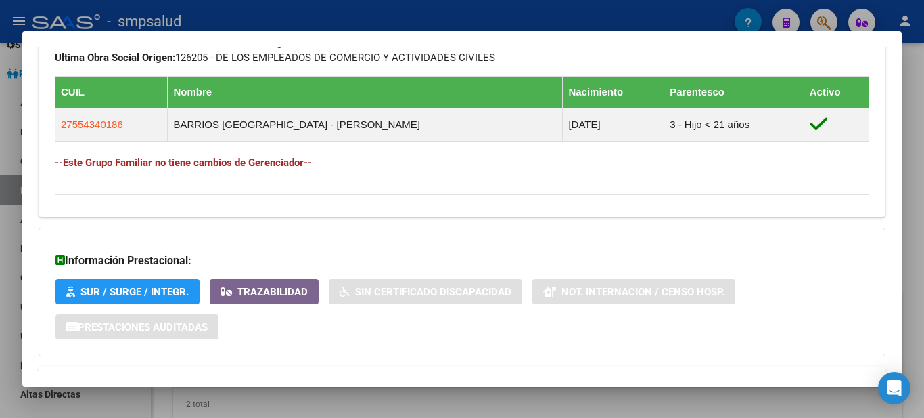
scroll to position [803, 0]
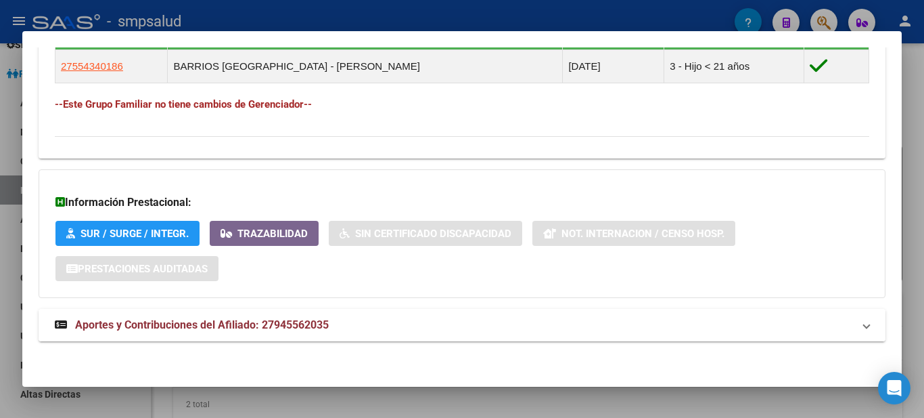
click at [132, 323] on span "Aportes y Contribuciones del Afiliado: 27945562035" at bounding box center [202, 324] width 254 height 13
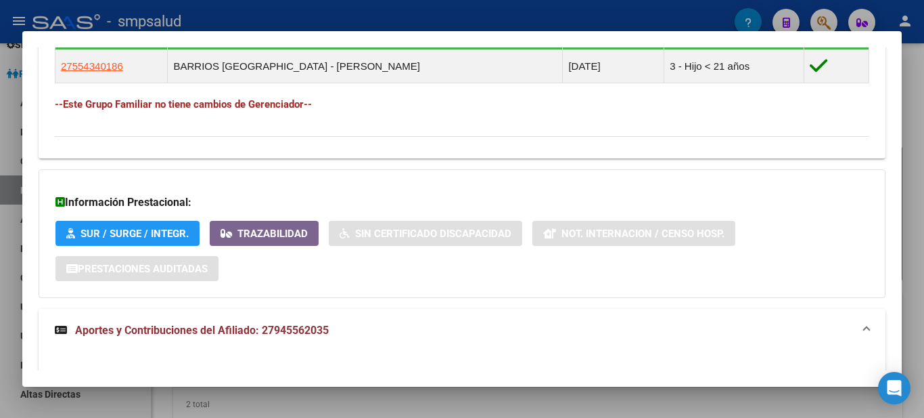
scroll to position [1081, 0]
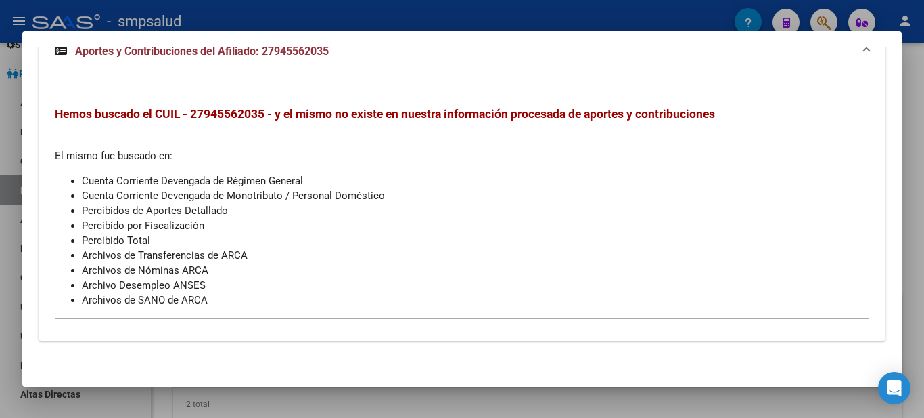
click at [247, 8] on div at bounding box center [462, 209] width 924 height 418
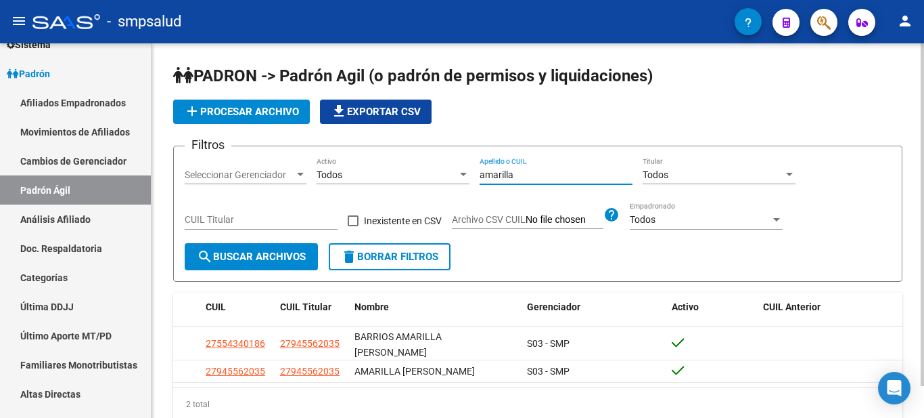
click at [531, 173] on input "amarilla" at bounding box center [556, 175] width 153 height 12
click at [532, 169] on input "amarilla" at bounding box center [556, 175] width 153 height 12
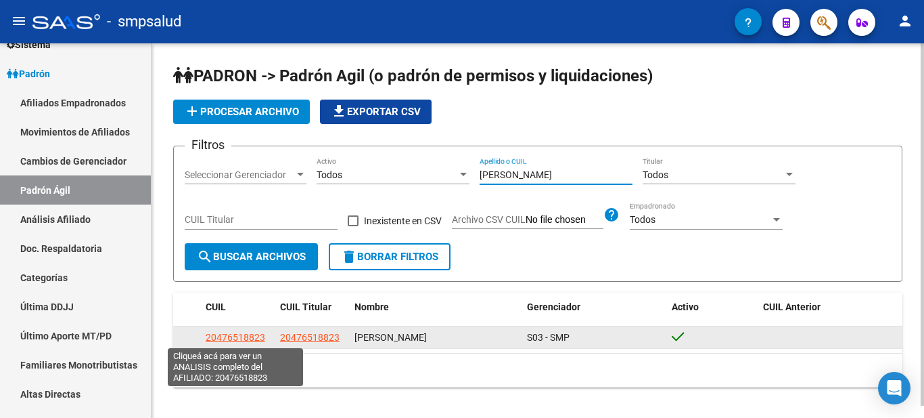
type input "serrano"
click at [232, 332] on span "20476518823" at bounding box center [236, 337] width 60 height 11
type textarea "20476518823"
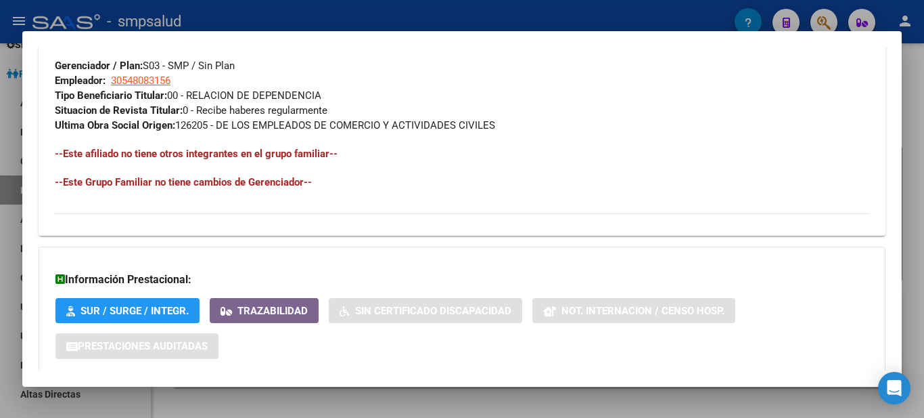
scroll to position [755, 0]
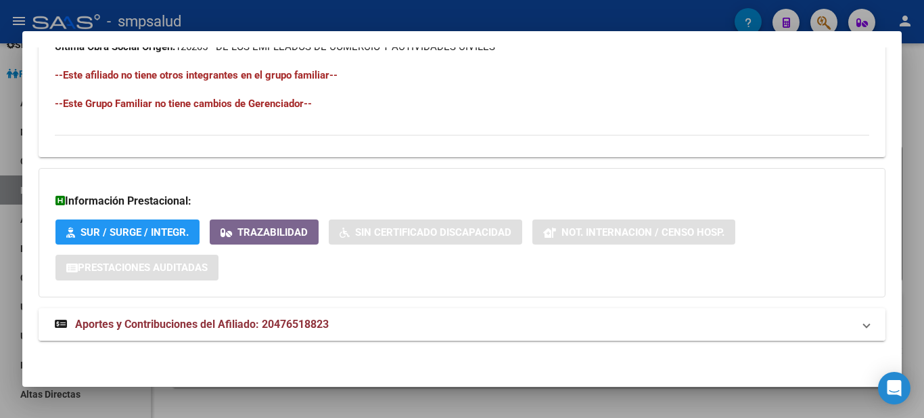
click at [120, 316] on strong "Aportes y Contribuciones del Afiliado: 20476518823" at bounding box center [192, 324] width 274 height 16
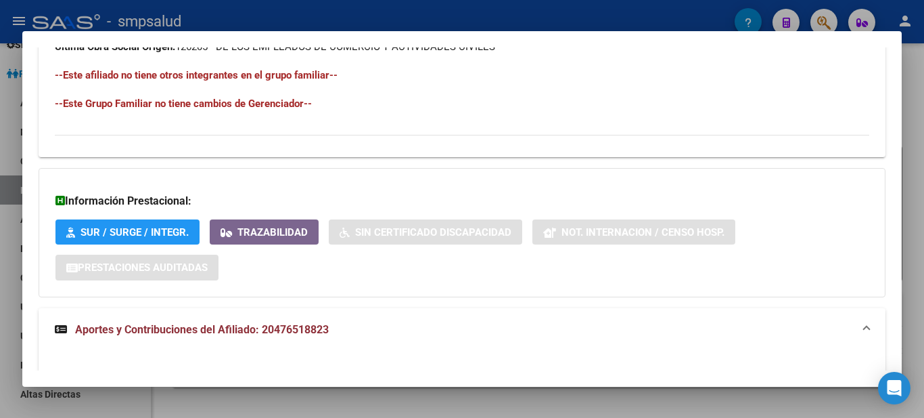
scroll to position [1033, 0]
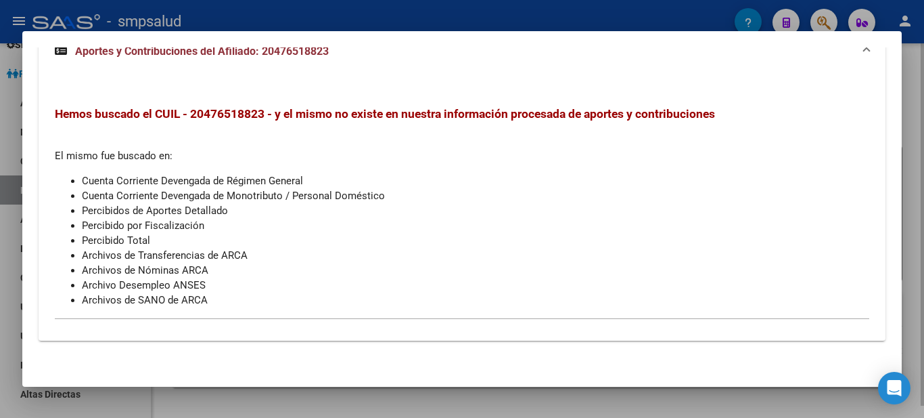
drag, startPoint x: 264, startPoint y: 9, endPoint x: 354, endPoint y: 70, distance: 108.7
click at [264, 10] on div at bounding box center [462, 209] width 924 height 418
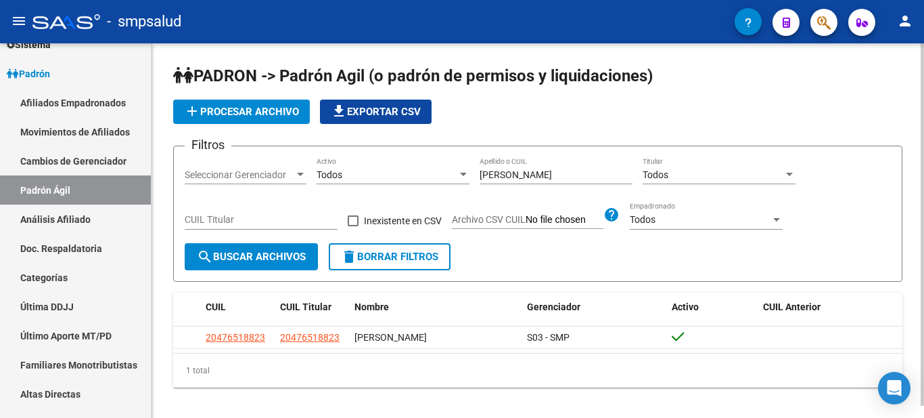
click at [548, 174] on input "serrano" at bounding box center [556, 175] width 153 height 12
click at [548, 172] on input "serrano" at bounding box center [556, 175] width 153 height 12
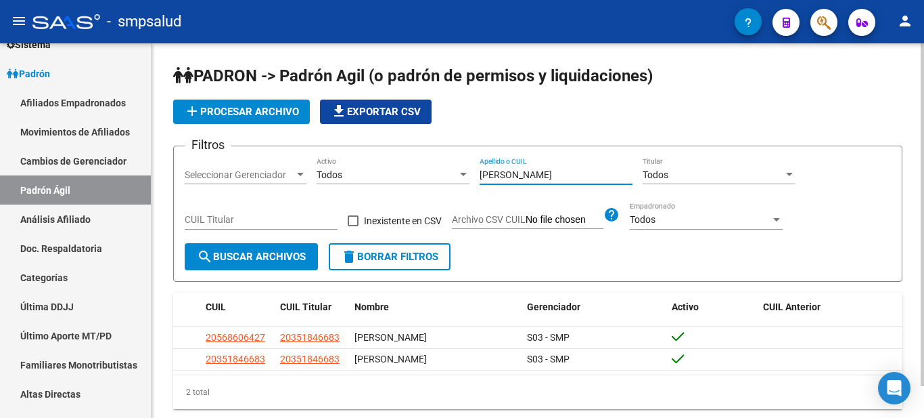
type input "videla"
click at [264, 273] on form "Filtros Seleccionar Gerenciador Seleccionar Gerenciador Todos Activo videla Ape…" at bounding box center [537, 213] width 729 height 136
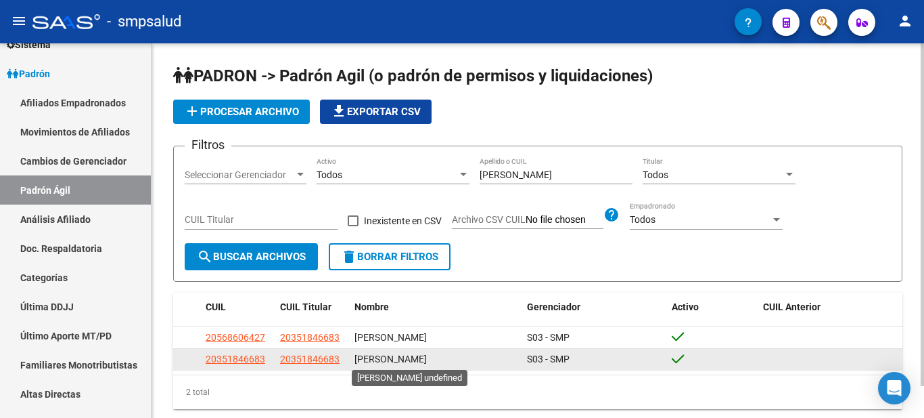
click at [407, 358] on span "VIDELA LEANDRO EMMANUEL" at bounding box center [391, 358] width 72 height 11
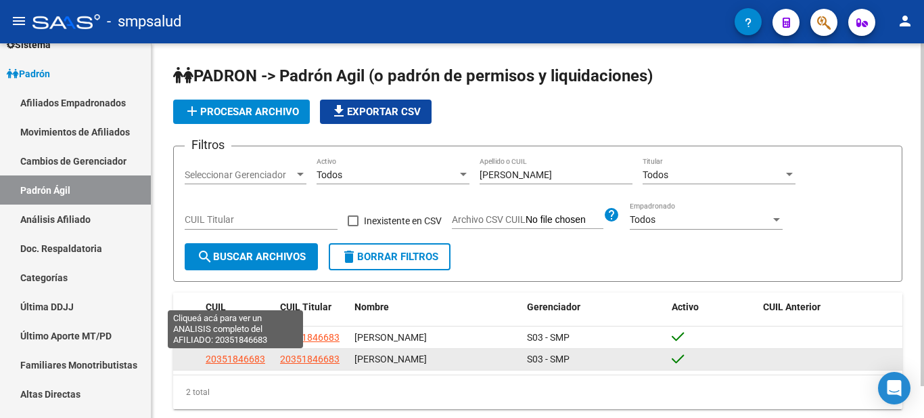
click at [251, 357] on span "20351846683" at bounding box center [236, 358] width 60 height 11
type textarea "20351846683"
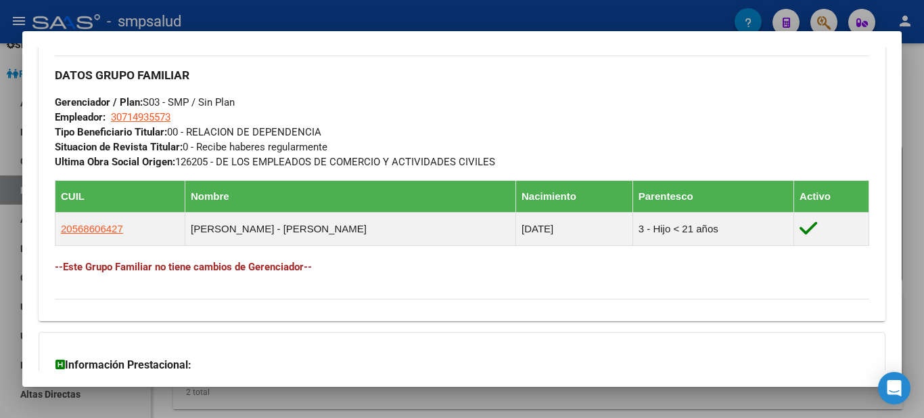
scroll to position [803, 0]
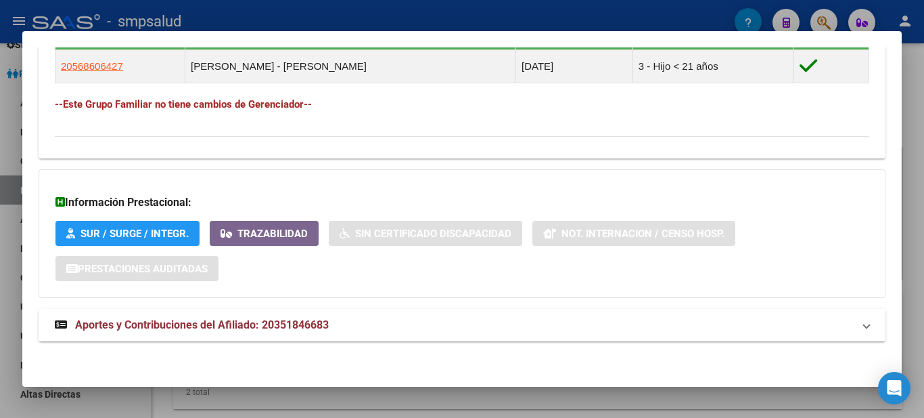
click at [219, 319] on span "Aportes y Contribuciones del Afiliado: 20351846683" at bounding box center [202, 324] width 254 height 13
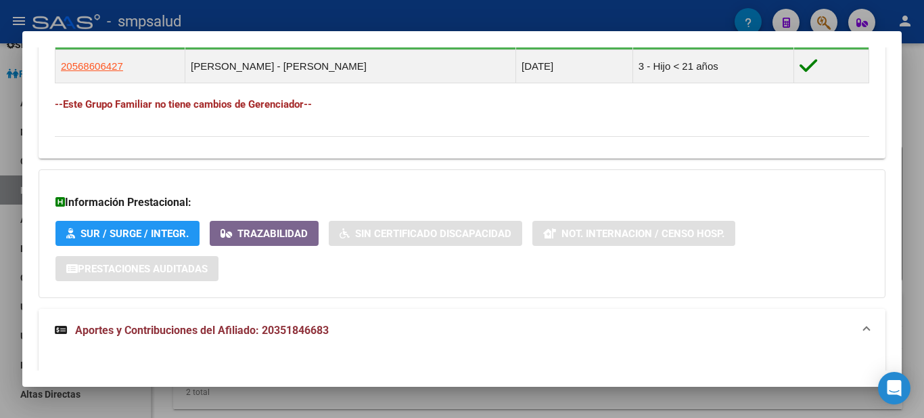
scroll to position [1081, 0]
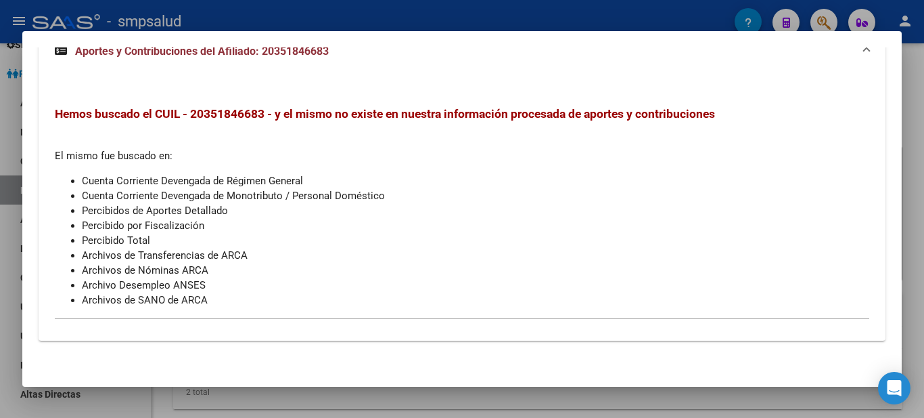
click at [354, 22] on div at bounding box center [462, 209] width 924 height 418
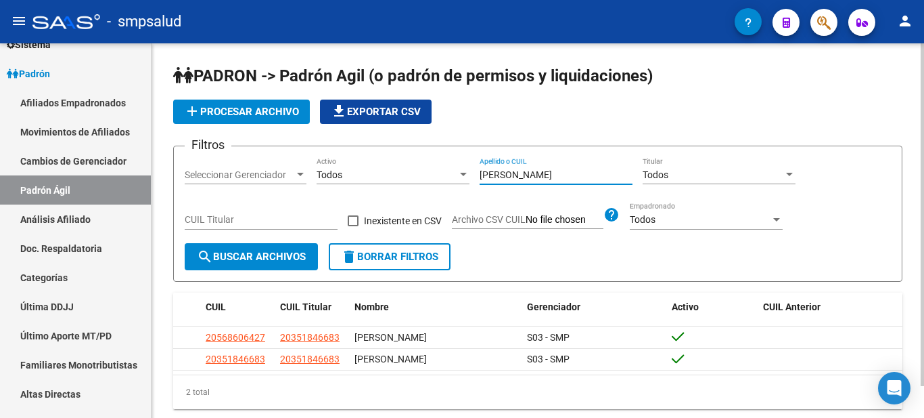
click at [558, 175] on input "videla" at bounding box center [556, 175] width 153 height 12
click at [559, 175] on input "videla" at bounding box center [556, 175] width 153 height 12
click at [558, 174] on input "videla" at bounding box center [556, 175] width 153 height 12
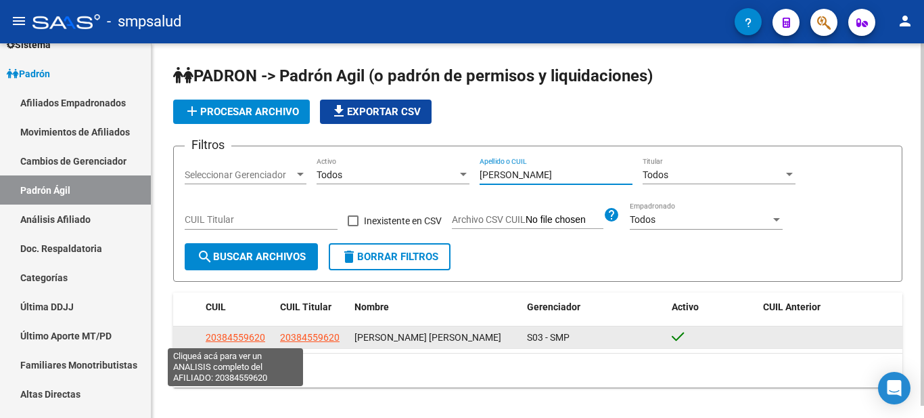
type input "viacava"
click at [246, 334] on span "20384559620" at bounding box center [236, 337] width 60 height 11
type textarea "20384559620"
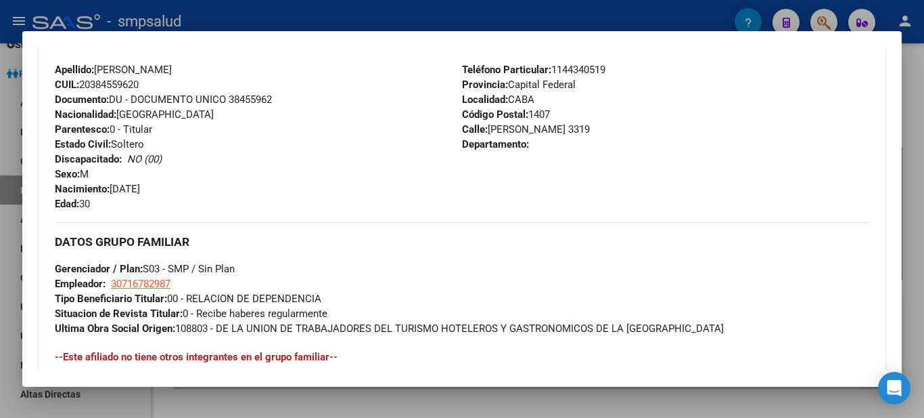
scroll to position [755, 0]
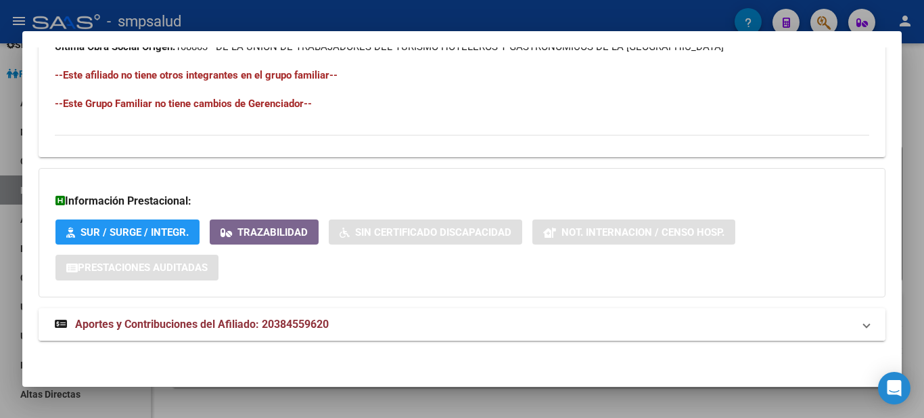
click at [138, 316] on strong "Aportes y Contribuciones del Afiliado: 20384559620" at bounding box center [192, 324] width 274 height 16
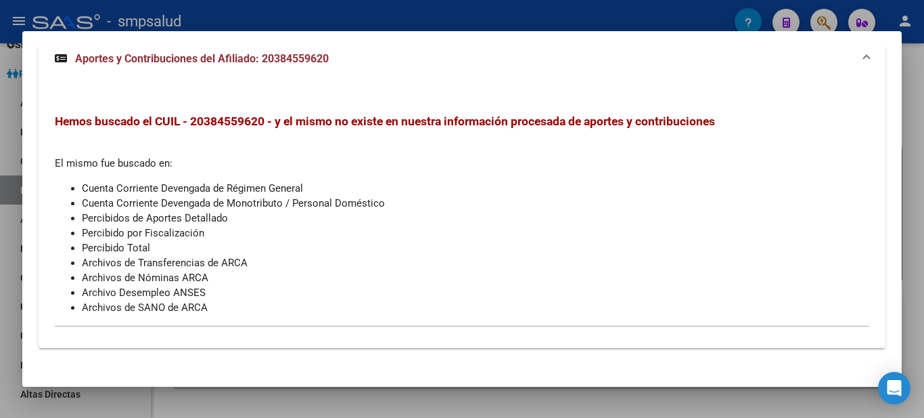
scroll to position [1033, 0]
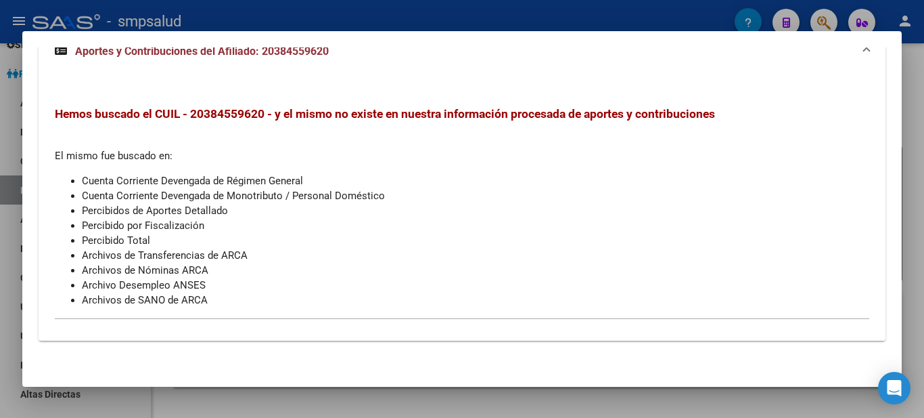
click at [294, 406] on div at bounding box center [462, 209] width 924 height 418
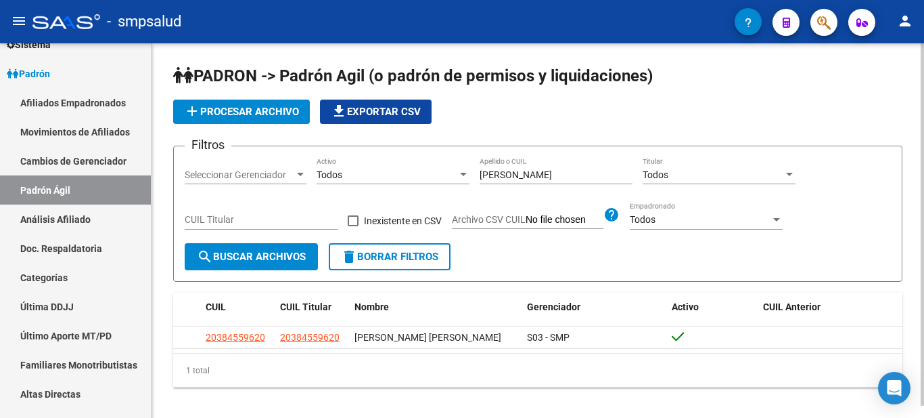
click at [552, 166] on div "viacava Apellido o CUIL" at bounding box center [556, 170] width 153 height 27
click at [552, 187] on div "viacava Apellido o CUIL" at bounding box center [556, 176] width 153 height 39
drag, startPoint x: 552, startPoint y: 187, endPoint x: 507, endPoint y: 185, distance: 44.7
click at [546, 187] on div "viacava Apellido o CUIL" at bounding box center [556, 176] width 153 height 39
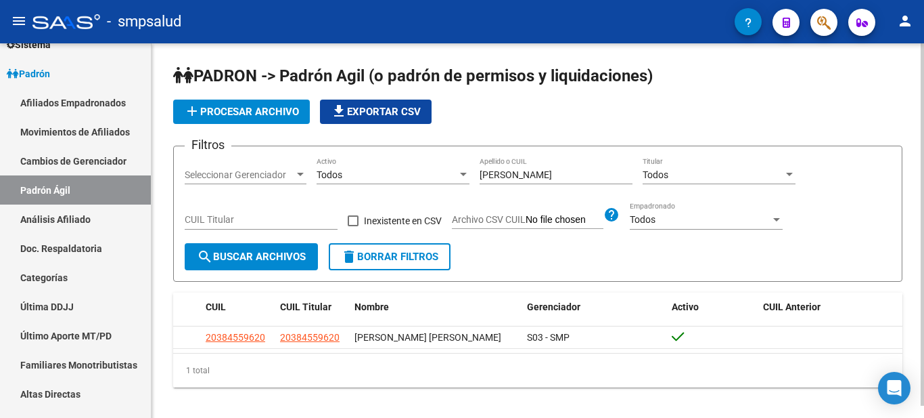
click at [518, 166] on div "viacava Apellido o CUIL" at bounding box center [556, 170] width 153 height 27
click at [499, 166] on div "viacava Apellido o CUIL" at bounding box center [556, 170] width 153 height 27
click at [499, 167] on div "viacava Apellido o CUIL" at bounding box center [556, 170] width 153 height 27
click at [535, 181] on div "viacava Apellido o CUIL" at bounding box center [556, 170] width 153 height 27
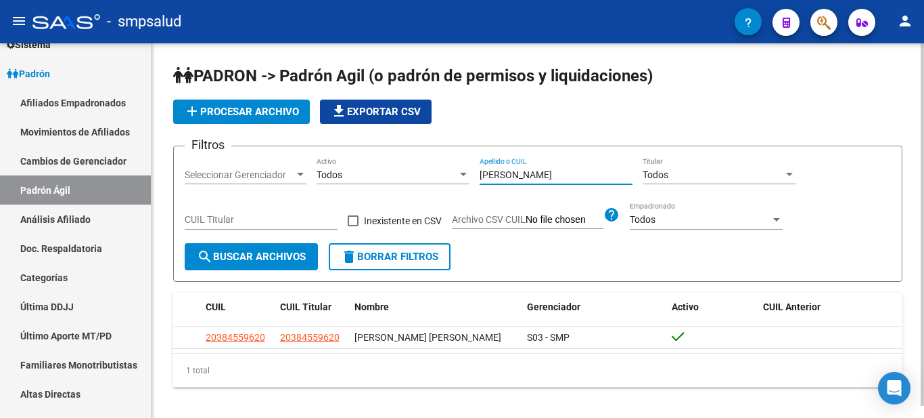
click at [535, 180] on div "viacava Apellido o CUIL" at bounding box center [556, 170] width 153 height 27
click at [535, 177] on input "viacava" at bounding box center [556, 175] width 153 height 12
drag, startPoint x: 535, startPoint y: 177, endPoint x: 386, endPoint y: 170, distance: 149.7
click at [386, 169] on div "Filtros Seleccionar Gerenciador Seleccionar Gerenciador Todos Activo viacava Ap…" at bounding box center [538, 200] width 706 height 86
type input "bolleri"
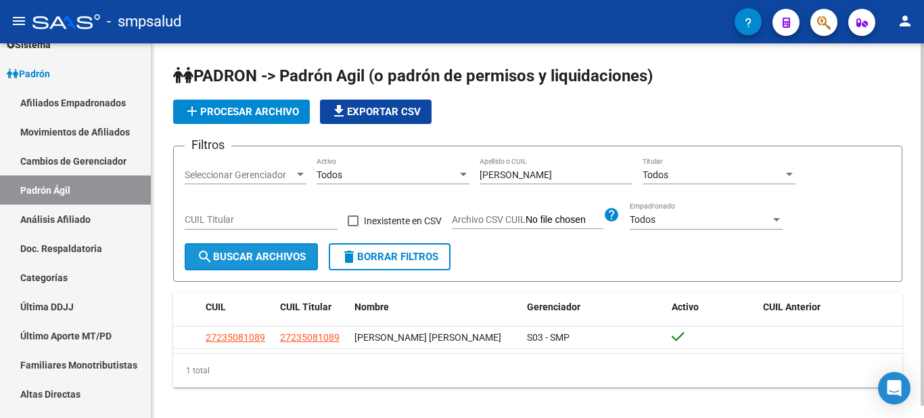
click at [267, 259] on span "search Buscar Archivos" at bounding box center [251, 256] width 109 height 12
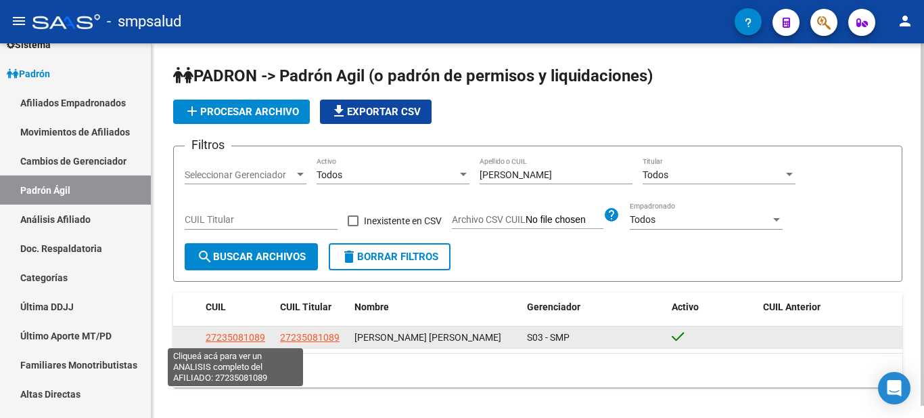
click at [245, 338] on span "27235081089" at bounding box center [236, 337] width 60 height 11
type textarea "27235081089"
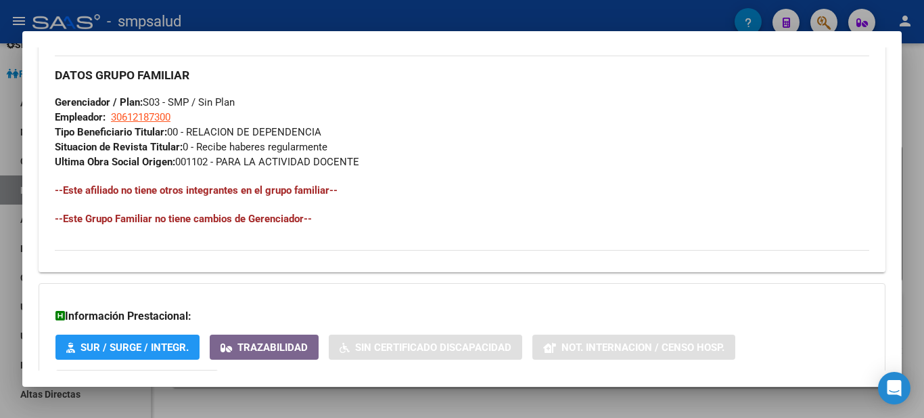
scroll to position [755, 0]
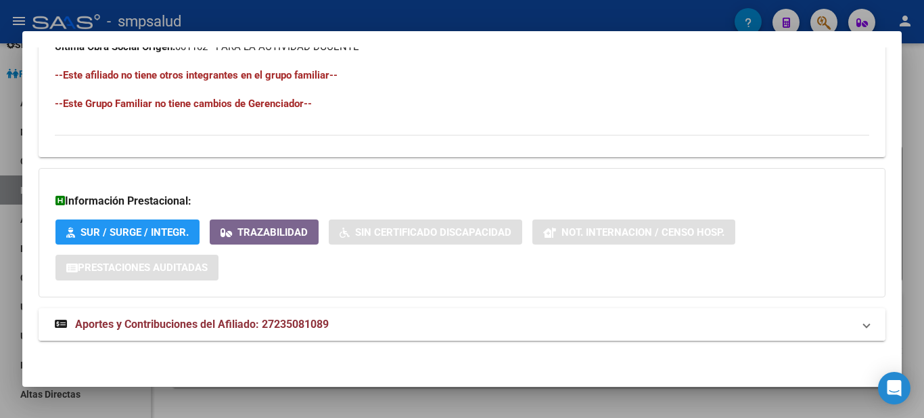
click at [217, 323] on span "Aportes y Contribuciones del Afiliado: 27235081089" at bounding box center [202, 323] width 254 height 13
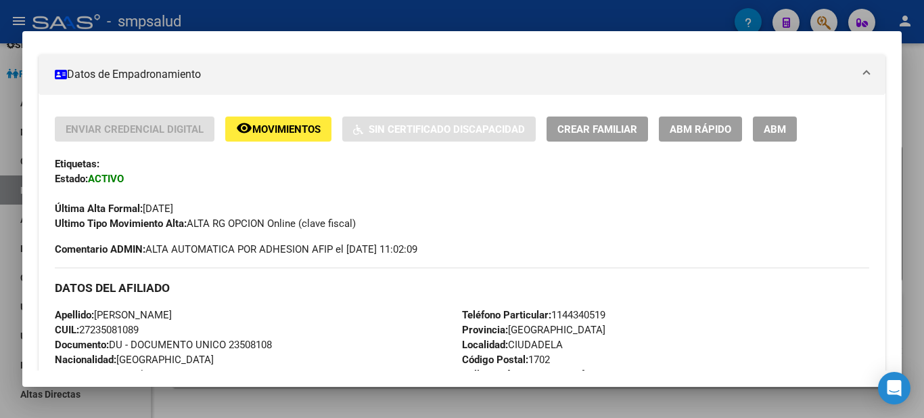
scroll to position [0, 0]
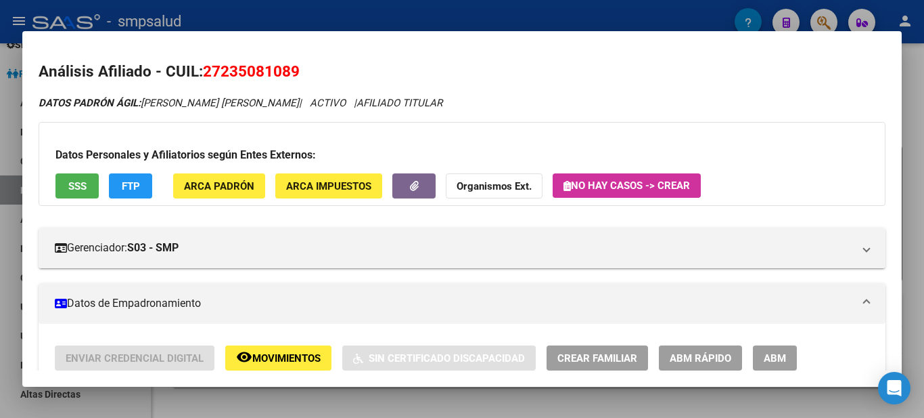
click at [202, 10] on div at bounding box center [462, 209] width 924 height 418
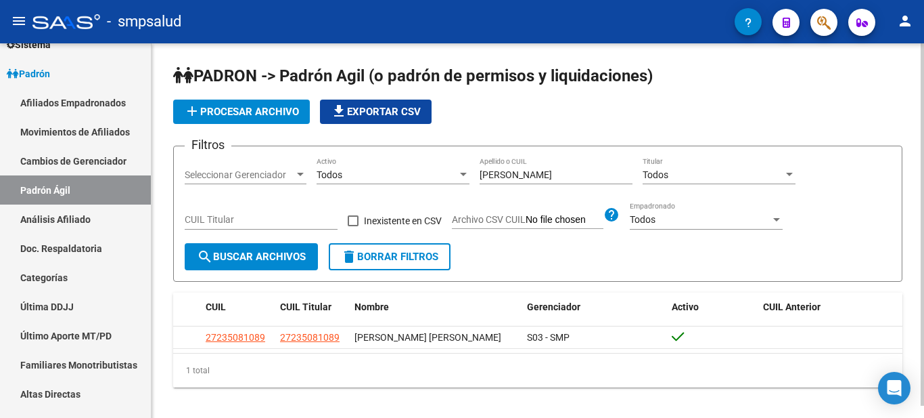
drag, startPoint x: 550, startPoint y: 181, endPoint x: 552, endPoint y: 172, distance: 8.9
click at [551, 177] on div "bolleri Apellido o CUIL" at bounding box center [556, 170] width 153 height 27
click at [552, 171] on input "bolleri" at bounding box center [556, 175] width 153 height 12
click at [554, 171] on input "bolleri" at bounding box center [556, 175] width 153 height 12
click at [560, 173] on input "bolleri" at bounding box center [556, 175] width 153 height 12
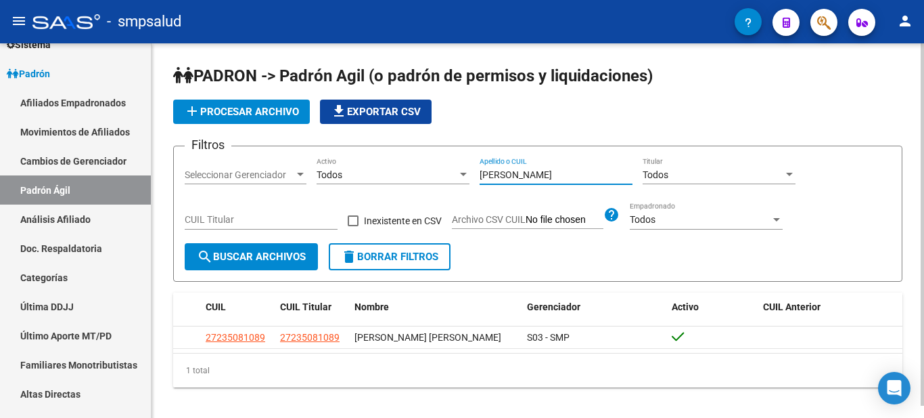
click at [561, 171] on input "bolleri" at bounding box center [556, 175] width 153 height 12
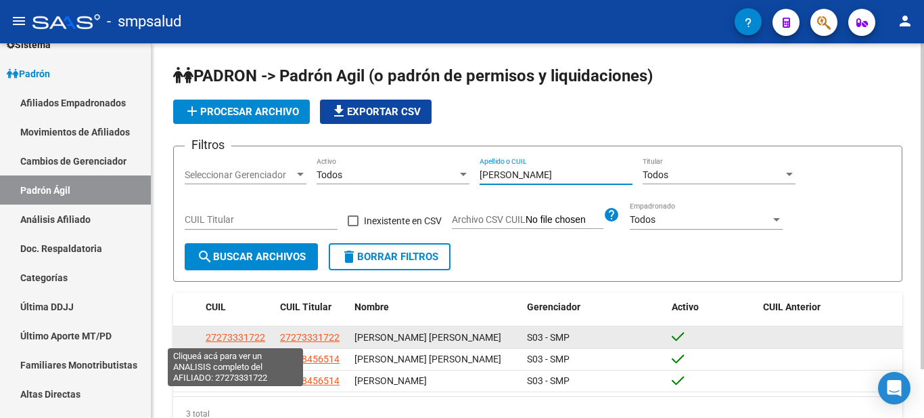
type input "aquino"
click at [210, 337] on span "27273331722" at bounding box center [236, 337] width 60 height 11
type textarea "27273331722"
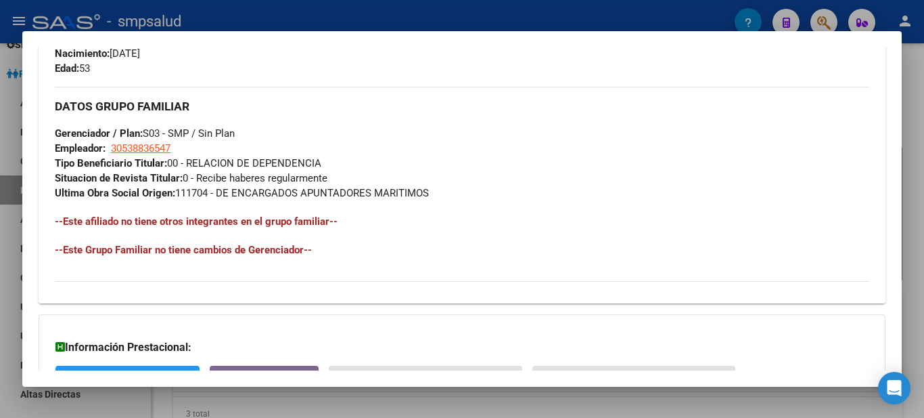
scroll to position [755, 0]
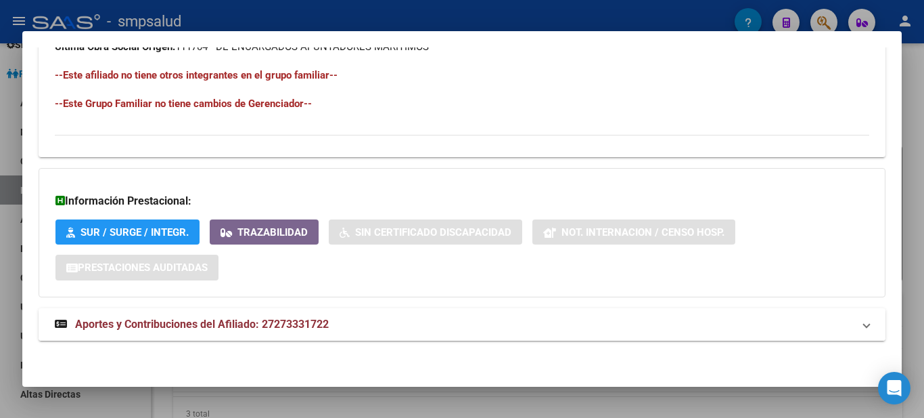
click at [217, 319] on span "Aportes y Contribuciones del Afiliado: 27273331722" at bounding box center [202, 323] width 254 height 13
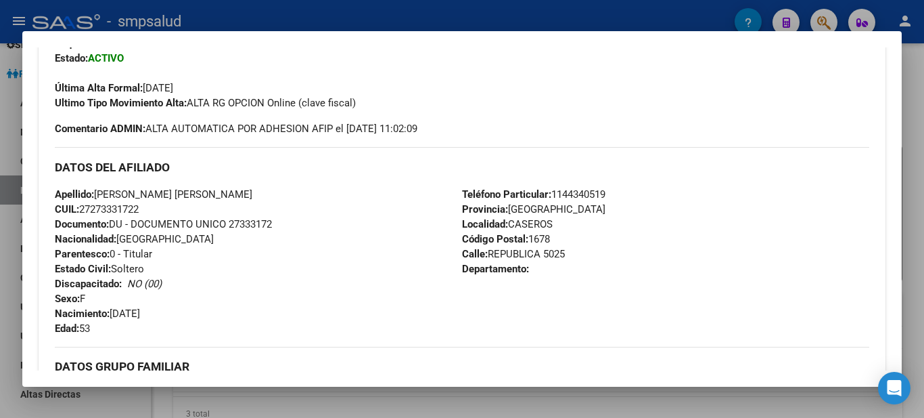
scroll to position [11, 0]
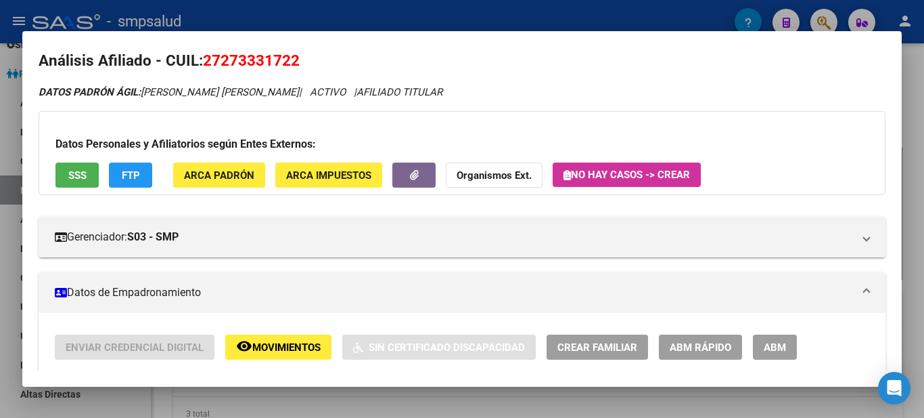
click at [301, 0] on html "menu - smpsalud person Firma Express Reportes Tablero de Control Ingresos Perci…" at bounding box center [462, 209] width 924 height 418
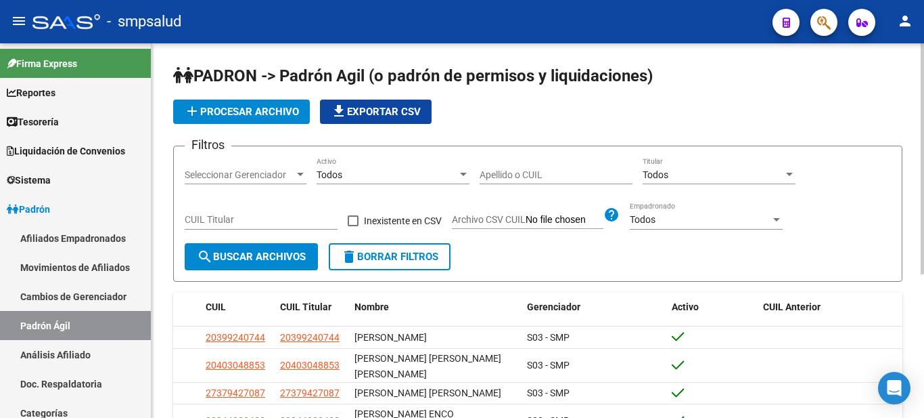
click at [517, 179] on input "Apellido o CUIL" at bounding box center [556, 175] width 153 height 12
click at [263, 252] on span "search Buscar Archivos" at bounding box center [251, 256] width 109 height 12
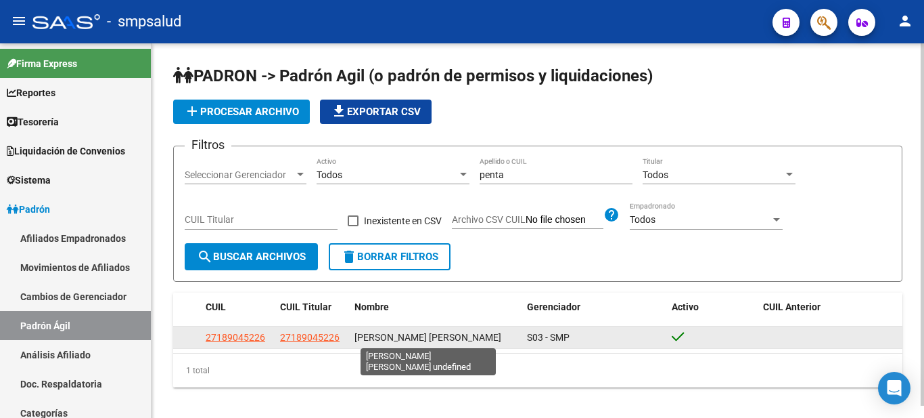
click at [359, 334] on span "[PERSON_NAME] [PERSON_NAME]" at bounding box center [428, 337] width 147 height 11
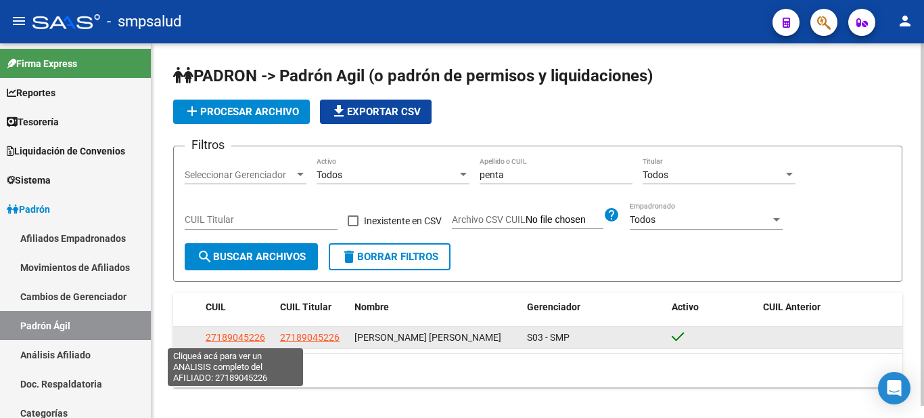
click at [215, 336] on span "27189045226" at bounding box center [236, 337] width 60 height 11
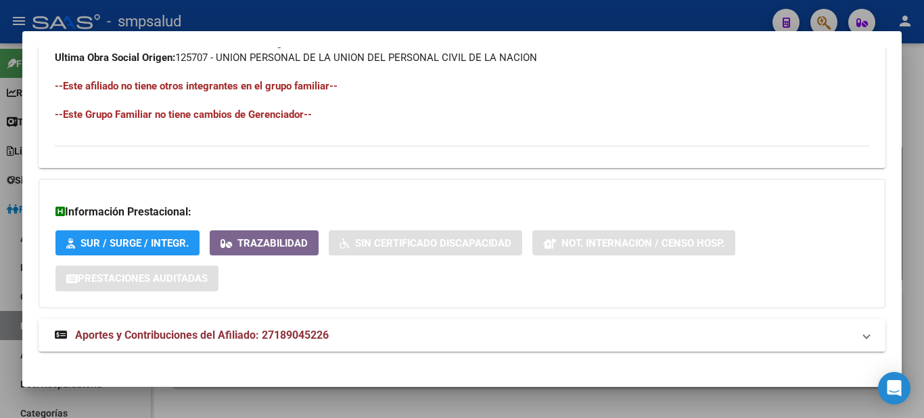
scroll to position [755, 0]
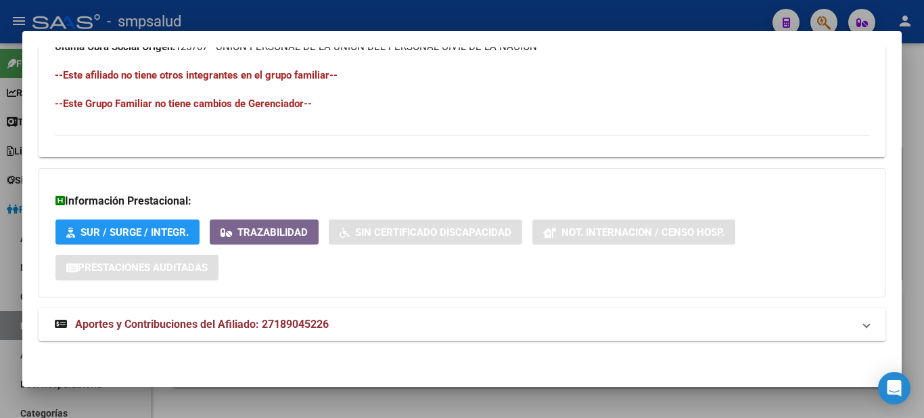
click at [288, 318] on strong "Aportes y Contribuciones del Afiliado: 27189045226" at bounding box center [192, 324] width 274 height 16
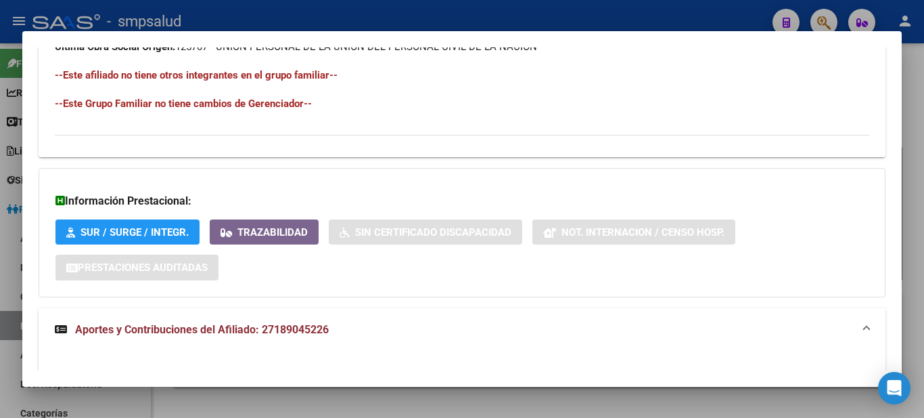
click at [283, 320] on mat-expansion-panel-header "Aportes y Contribuciones del Afiliado: 27189045226" at bounding box center [462, 329] width 847 height 43
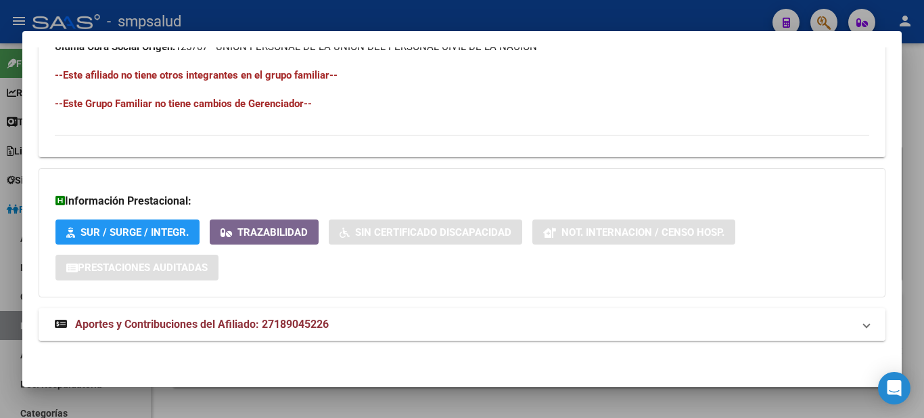
click at [284, 313] on mat-expansion-panel-header "Aportes y Contribuciones del Afiliado: 27189045226" at bounding box center [462, 324] width 847 height 32
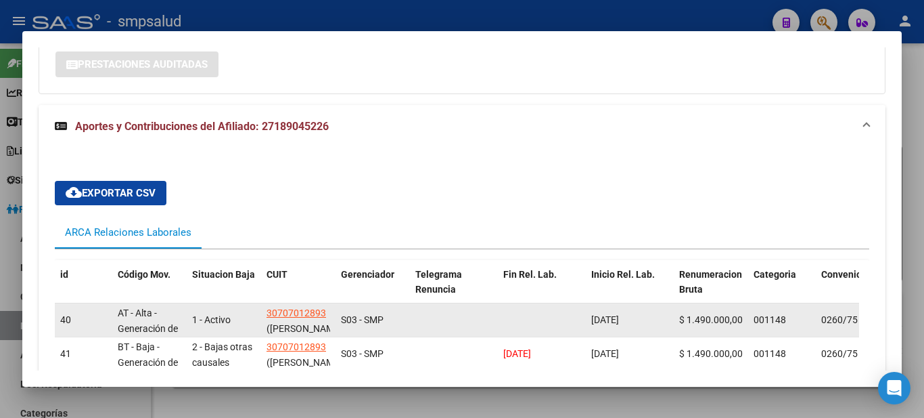
scroll to position [1, 0]
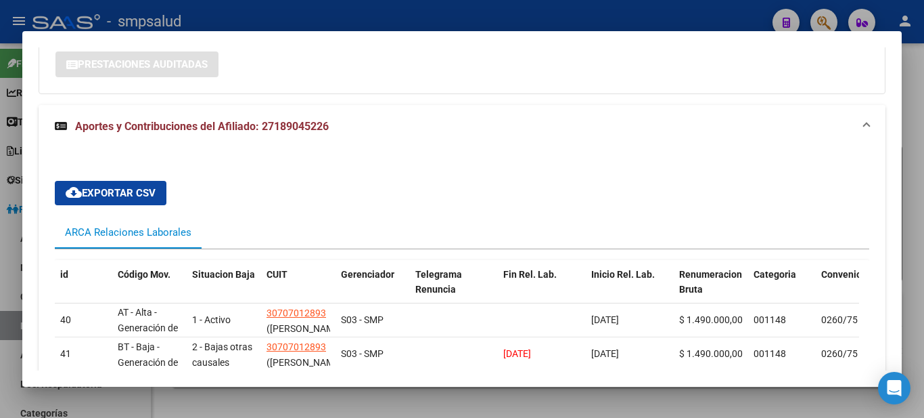
click at [311, 122] on span "Aportes y Contribuciones del Afiliado: 27189045226" at bounding box center [202, 126] width 254 height 13
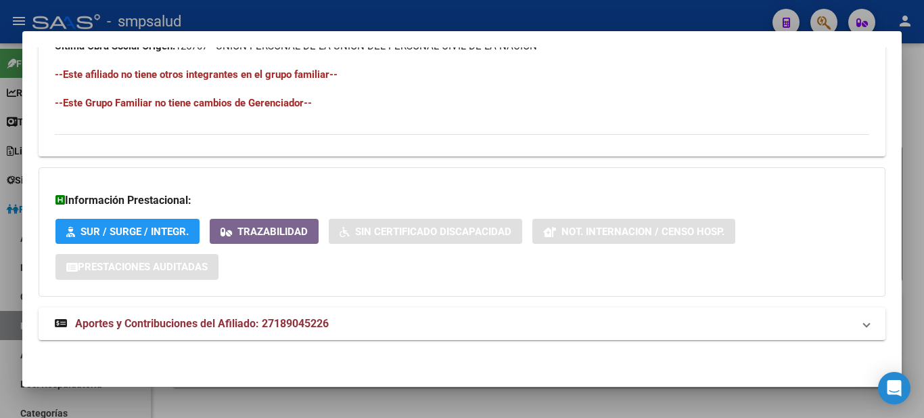
scroll to position [755, 0]
click at [280, 323] on span "Aportes y Contribuciones del Afiliado: 27189045226" at bounding box center [202, 323] width 254 height 13
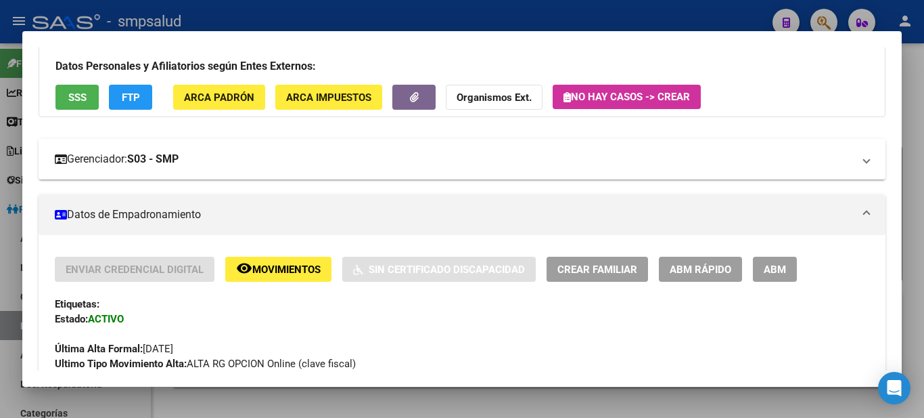
scroll to position [0, 0]
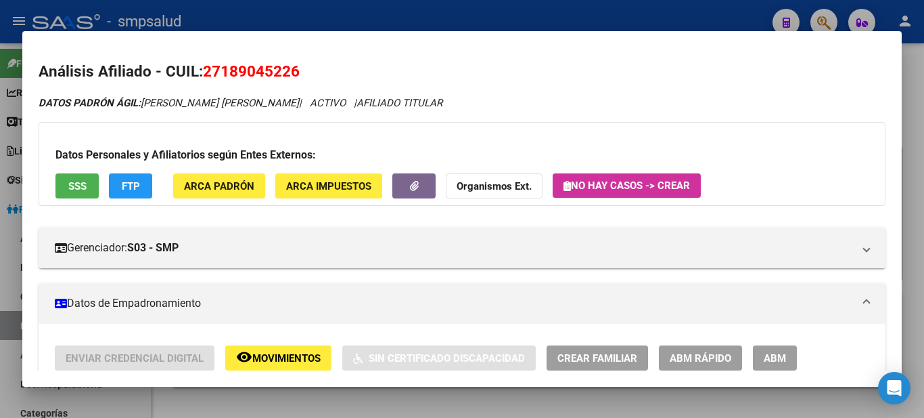
click at [305, 16] on div at bounding box center [462, 209] width 924 height 418
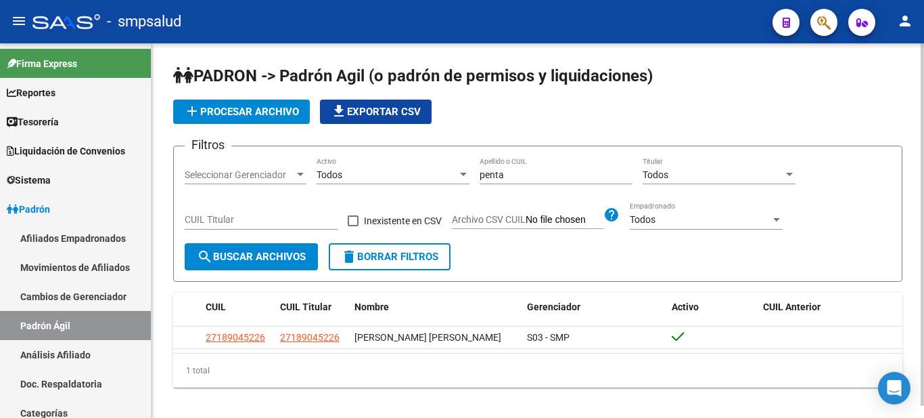
click at [516, 175] on input "penta" at bounding box center [556, 175] width 153 height 12
drag, startPoint x: 516, startPoint y: 175, endPoint x: 503, endPoint y: 171, distance: 13.5
click at [508, 173] on input "penta" at bounding box center [556, 175] width 153 height 12
type input "torres"
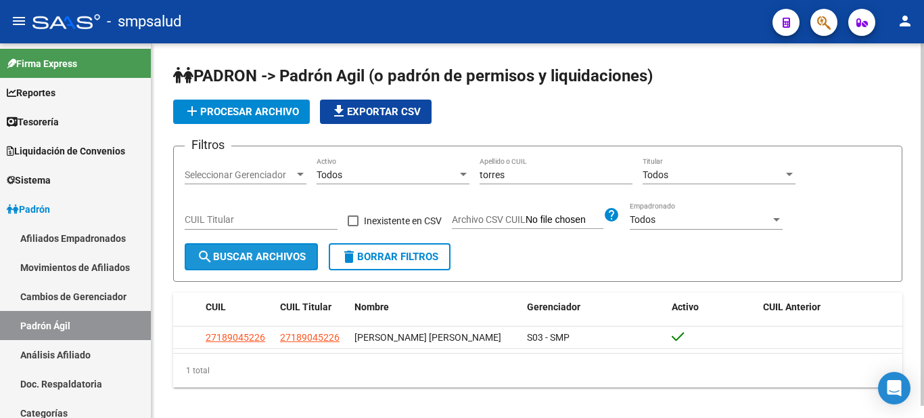
click at [261, 261] on span "search Buscar Archivos" at bounding box center [251, 256] width 109 height 12
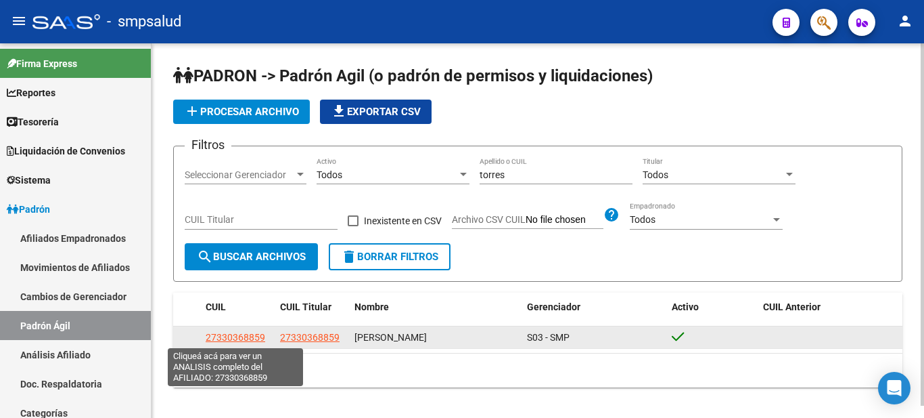
click at [209, 333] on span "27330368859" at bounding box center [236, 337] width 60 height 11
type textarea "27330368859"
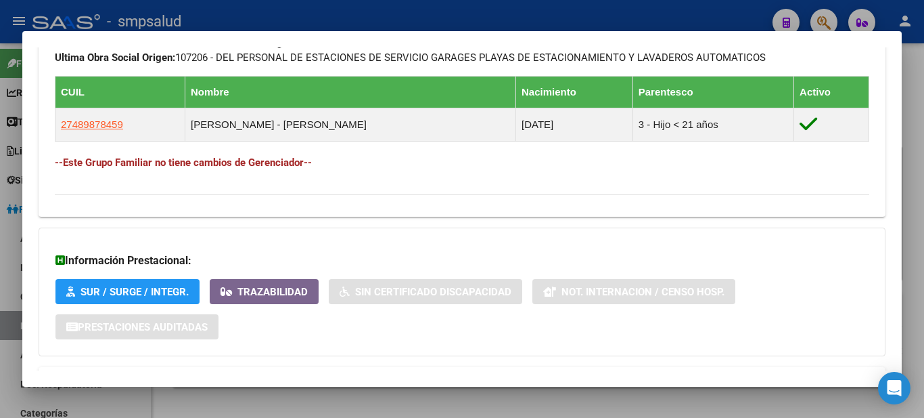
scroll to position [803, 0]
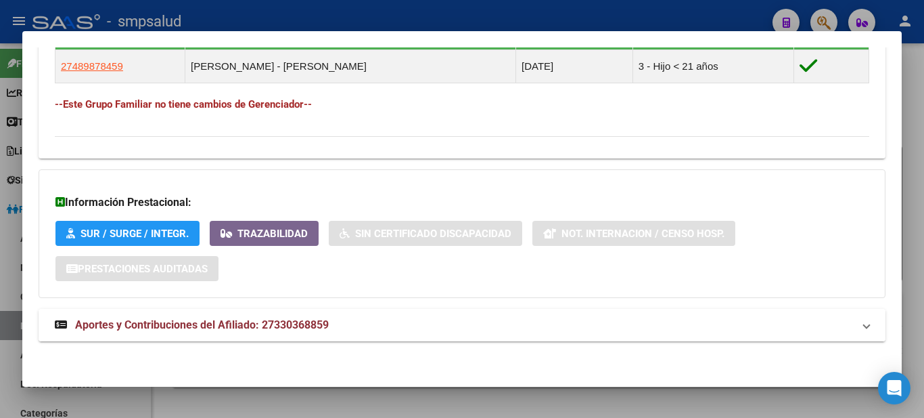
click at [149, 323] on span "Aportes y Contribuciones del Afiliado: 27330368859" at bounding box center [202, 324] width 254 height 13
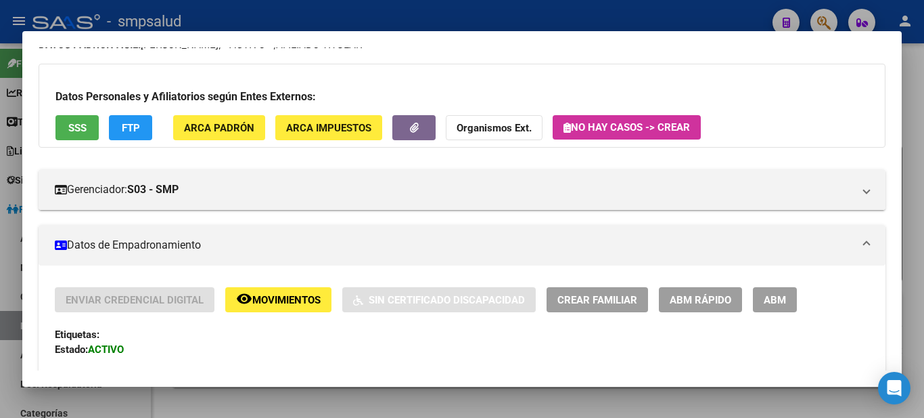
scroll to position [0, 0]
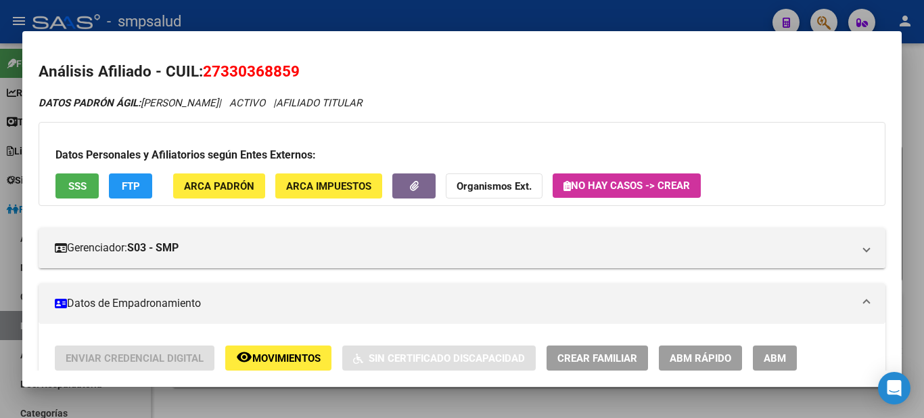
click at [196, 15] on div at bounding box center [462, 209] width 924 height 418
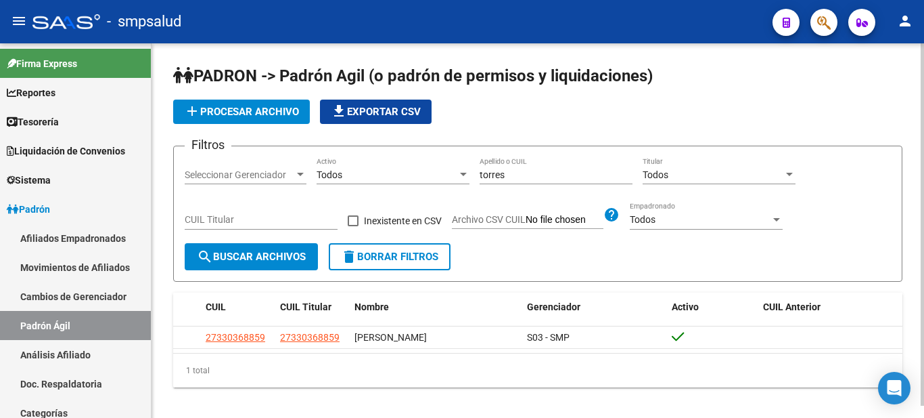
click at [573, 181] on div "[PERSON_NAME] Apellido o CUIL" at bounding box center [556, 170] width 153 height 27
click at [573, 179] on input "torres" at bounding box center [556, 175] width 153 height 12
type input "[PERSON_NAME]"
click at [238, 269] on button "search Buscar Archivos" at bounding box center [251, 256] width 133 height 27
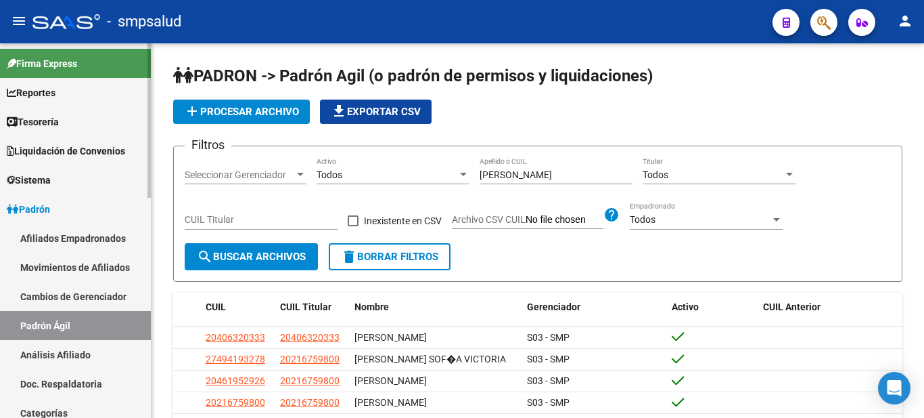
click at [186, 365] on mat-sidenav-container "Firma Express Reportes Tablero de Control Ingresos Percibidos Análisis de todos…" at bounding box center [462, 230] width 924 height 374
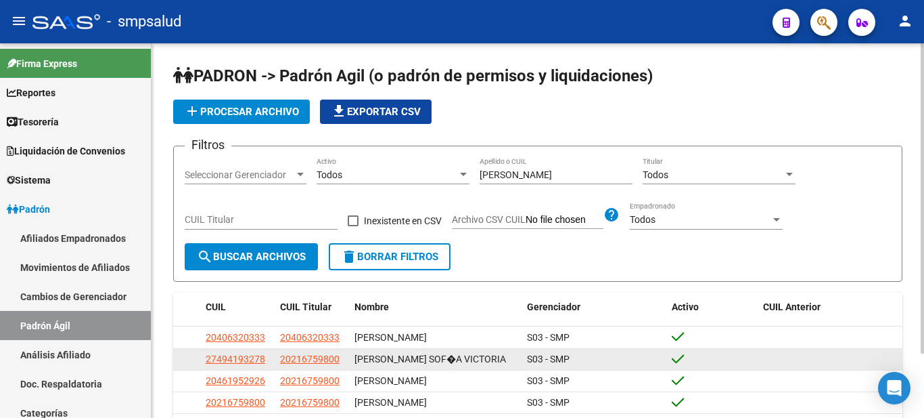
scroll to position [374, 0]
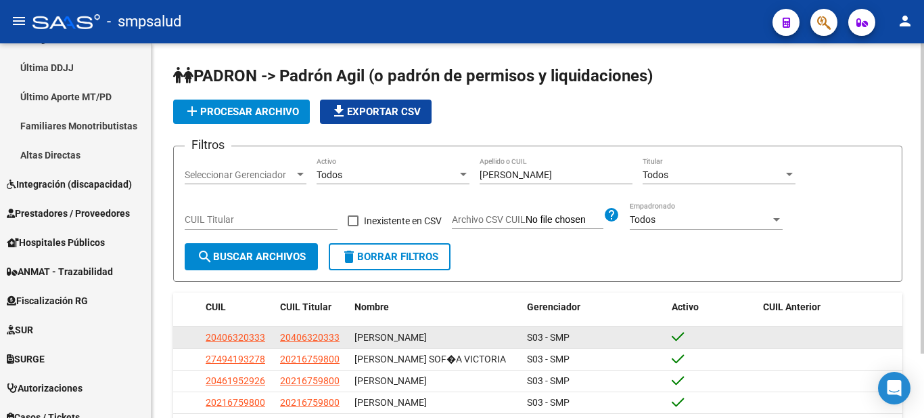
click at [212, 343] on app-link-go-to "20406320333" at bounding box center [236, 338] width 60 height 16
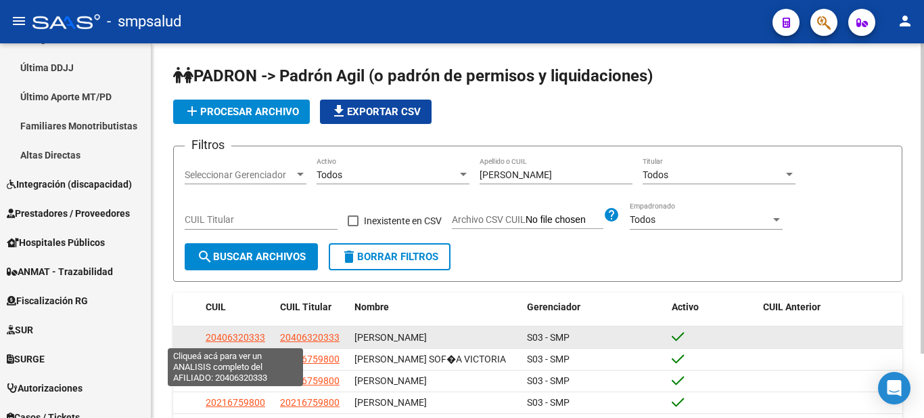
click at [214, 339] on span "20406320333" at bounding box center [236, 337] width 60 height 11
type textarea "20406320333"
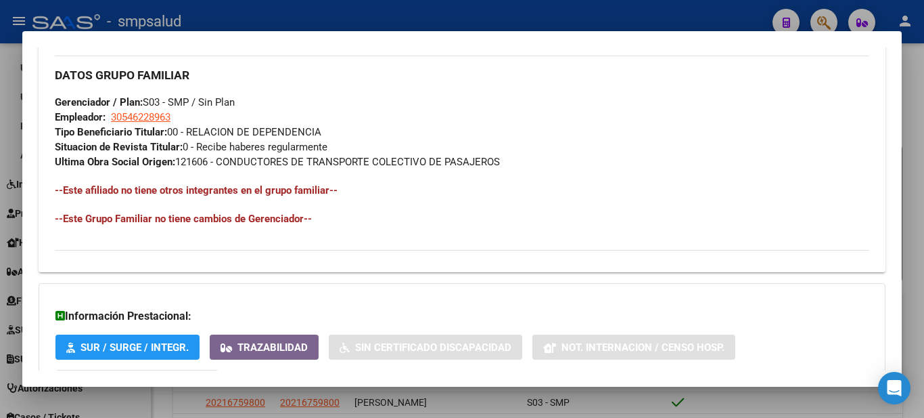
scroll to position [755, 0]
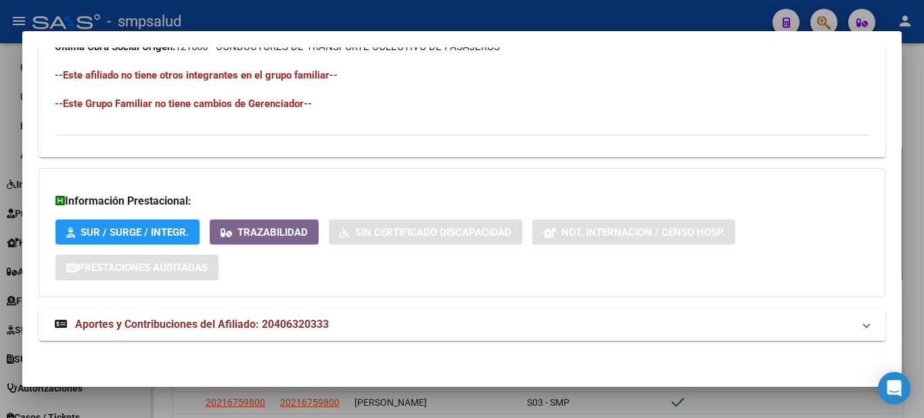
click at [292, 325] on span "Aportes y Contribuciones del Afiliado: 20406320333" at bounding box center [202, 323] width 254 height 13
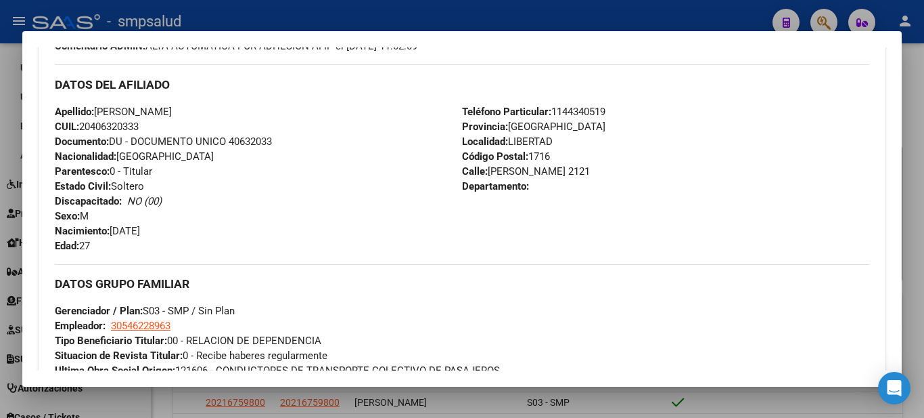
scroll to position [26, 0]
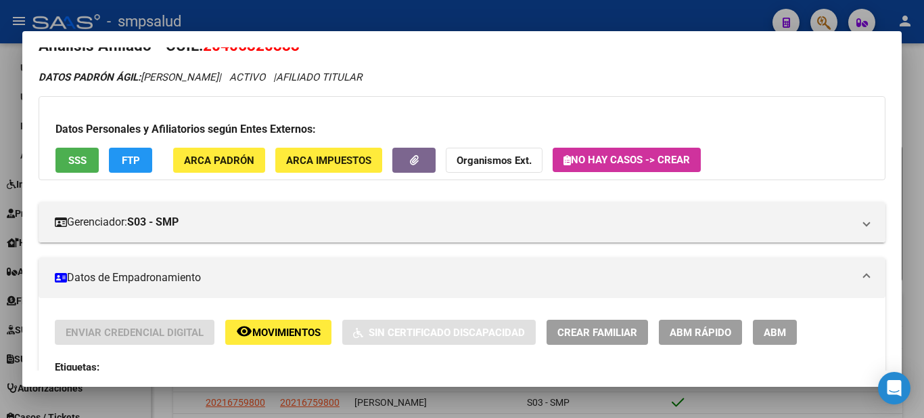
click at [369, 17] on div at bounding box center [462, 209] width 924 height 418
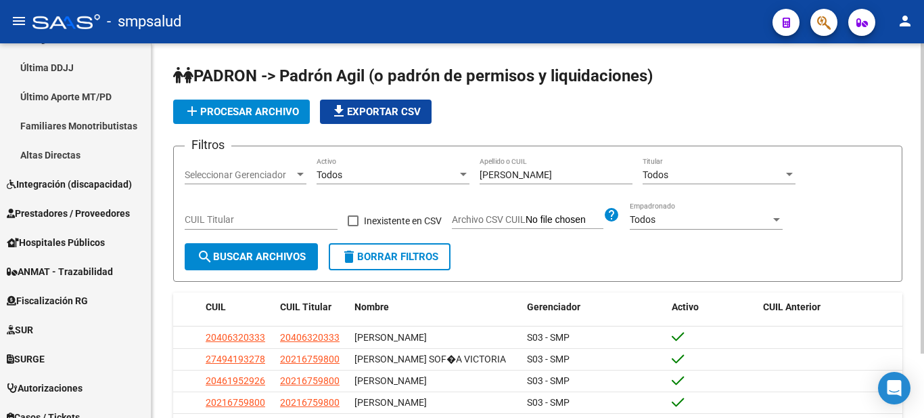
click at [541, 166] on div "[PERSON_NAME] Apellido o CUIL" at bounding box center [556, 170] width 153 height 27
type input "a"
type input "[PERSON_NAME]"
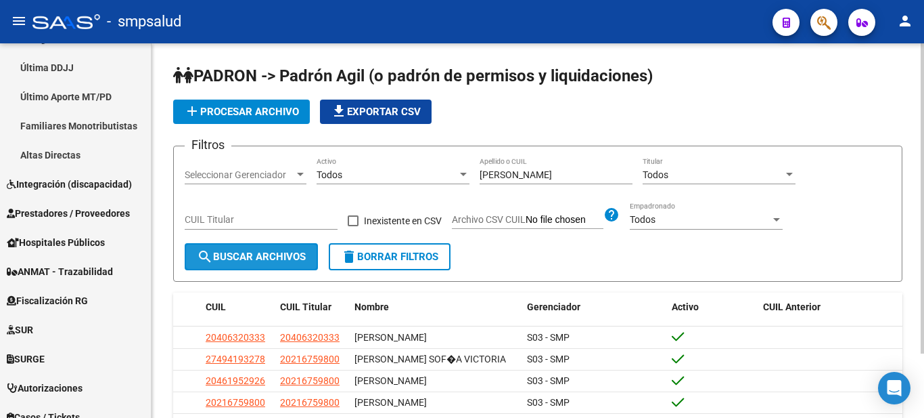
click at [246, 251] on span "search Buscar Archivos" at bounding box center [251, 256] width 109 height 12
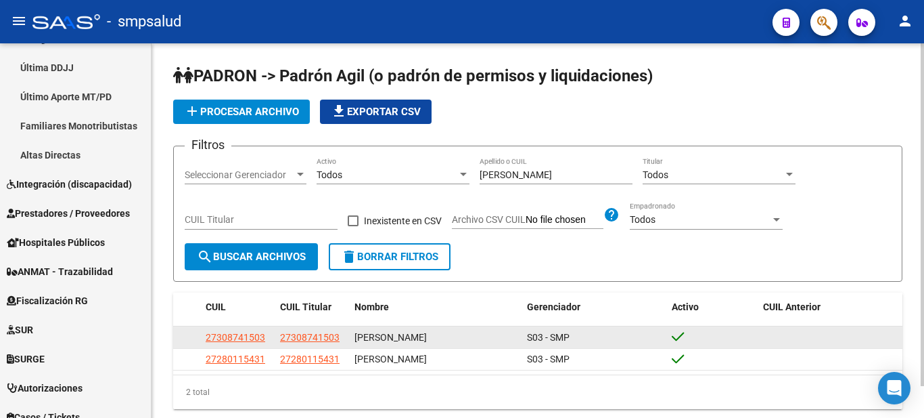
drag, startPoint x: 217, startPoint y: 342, endPoint x: 223, endPoint y: 330, distance: 13.3
click at [219, 339] on app-link-go-to "27308741503" at bounding box center [236, 338] width 60 height 16
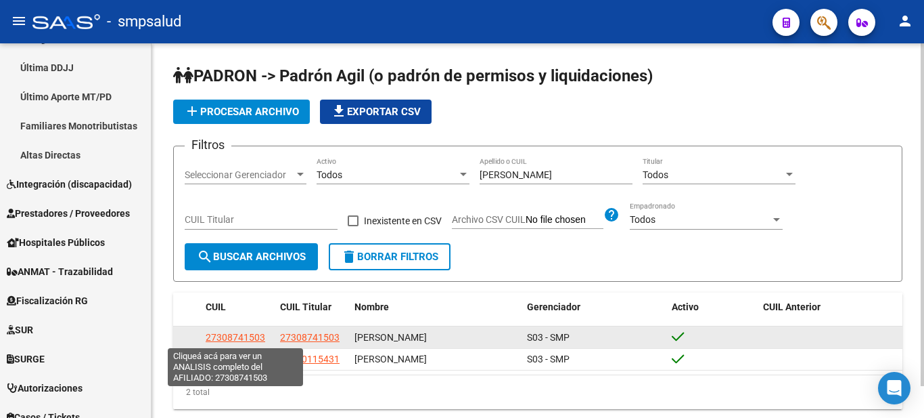
click at [223, 333] on span "27308741503" at bounding box center [236, 337] width 60 height 11
type textarea "27308741503"
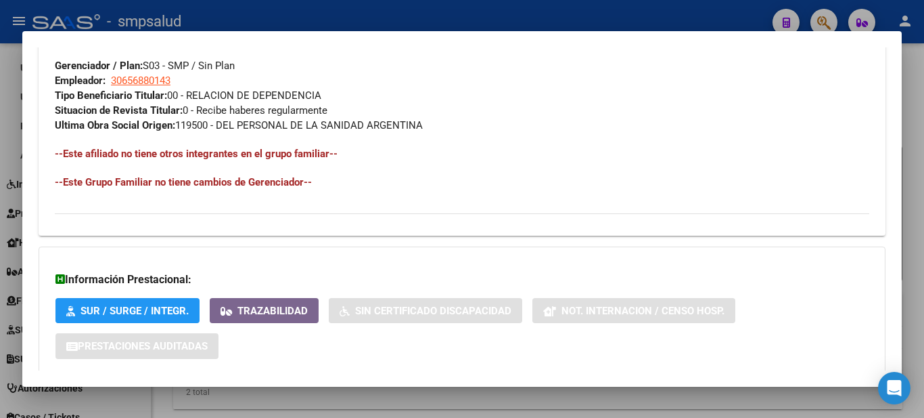
scroll to position [755, 0]
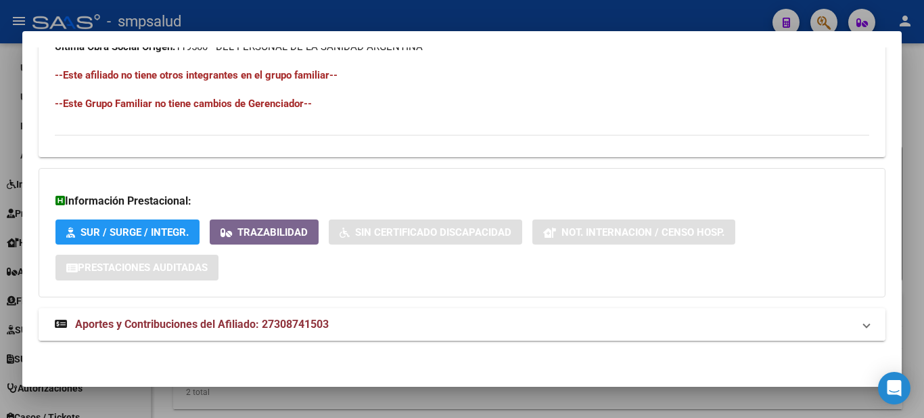
click at [196, 319] on span "Aportes y Contribuciones del Afiliado: 27308741503" at bounding box center [202, 323] width 254 height 13
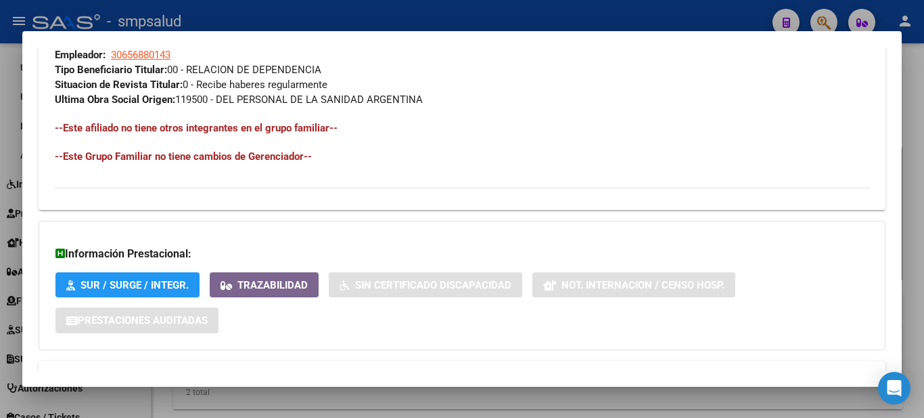
scroll to position [567, 0]
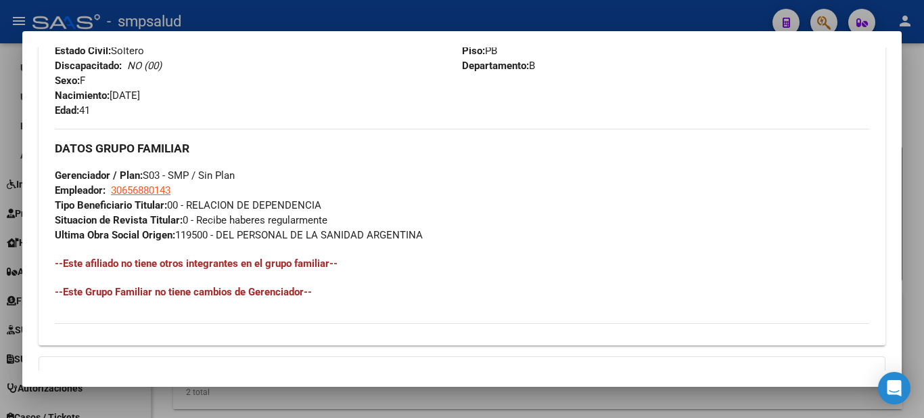
click at [408, 23] on div at bounding box center [462, 209] width 924 height 418
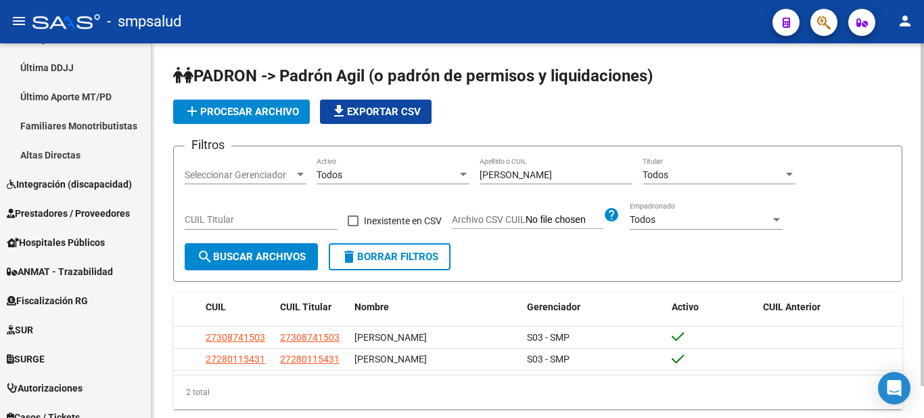
click at [514, 176] on input "[PERSON_NAME]" at bounding box center [556, 175] width 153 height 12
click at [514, 177] on input "[PERSON_NAME]" at bounding box center [556, 175] width 153 height 12
type input "[PERSON_NAME]"
click at [275, 246] on button "search Buscar Archivos" at bounding box center [251, 256] width 133 height 27
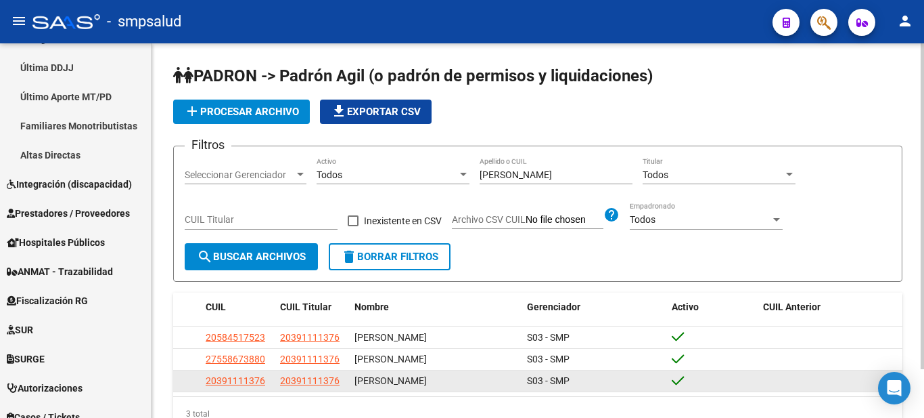
click at [228, 386] on app-link-go-to "20391111376" at bounding box center [236, 381] width 60 height 16
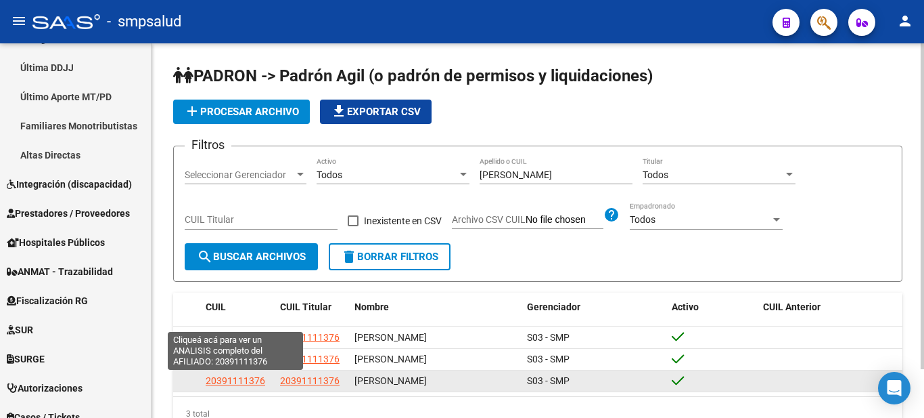
click at [229, 381] on span "20391111376" at bounding box center [236, 380] width 60 height 11
type textarea "20391111376"
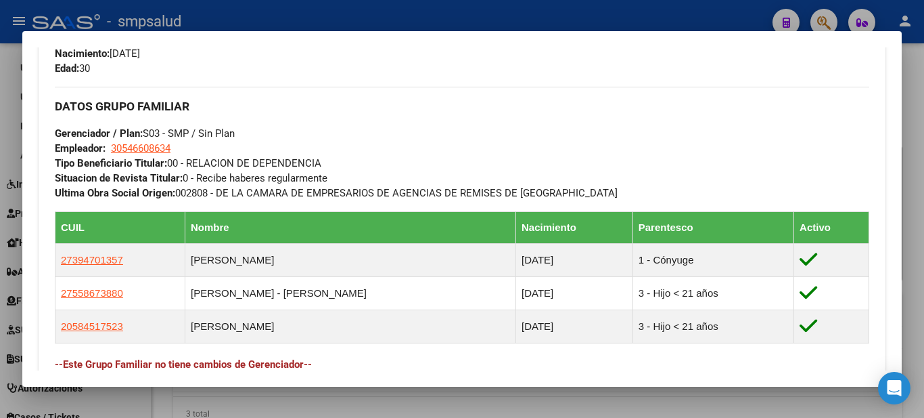
scroll to position [868, 0]
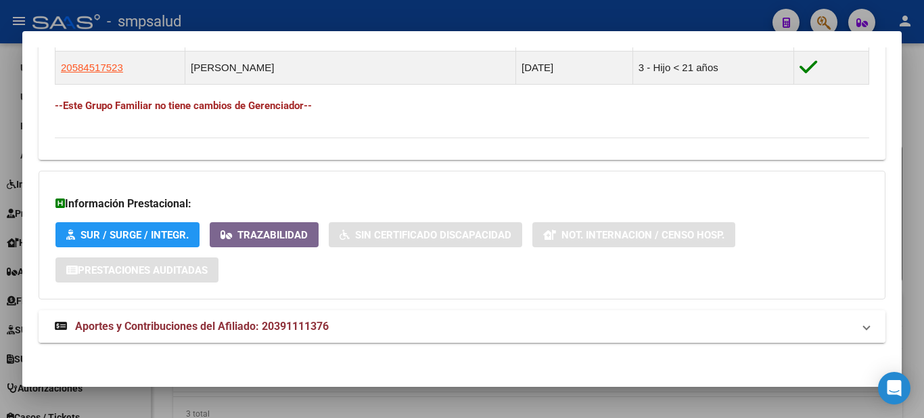
click at [271, 315] on mat-expansion-panel-header "Aportes y Contribuciones del Afiliado: 20391111376" at bounding box center [462, 326] width 847 height 32
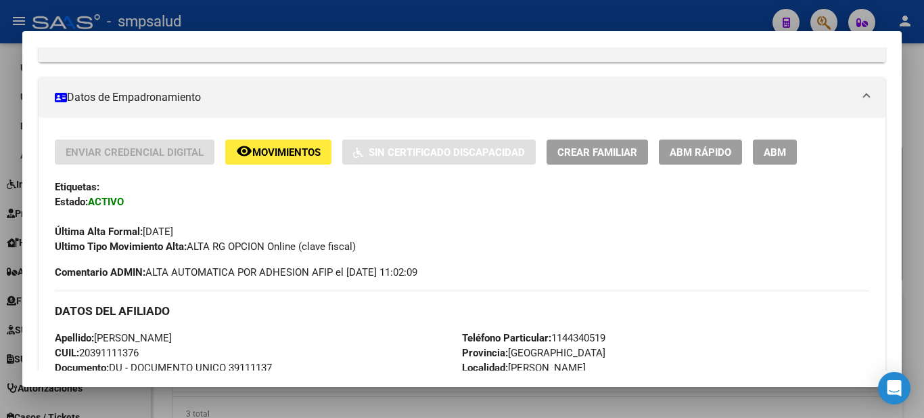
scroll to position [0, 0]
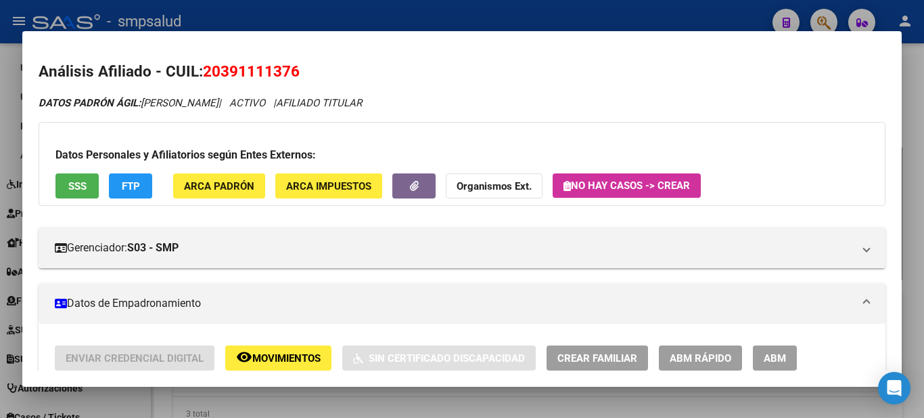
click at [457, 19] on div at bounding box center [462, 209] width 924 height 418
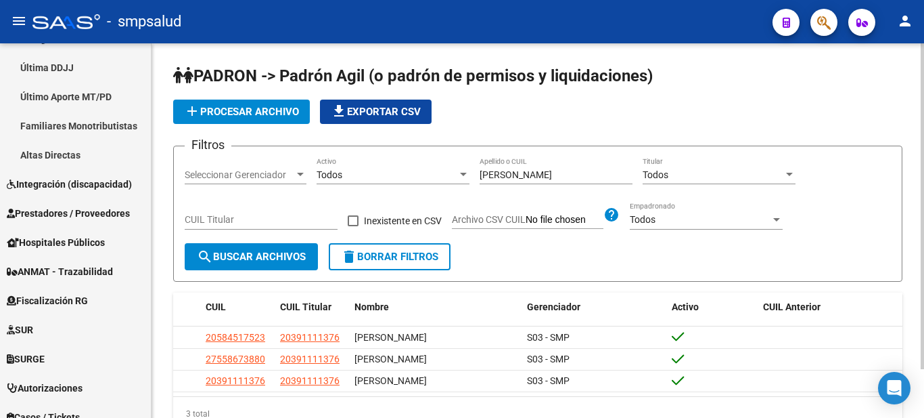
click at [541, 176] on input "[PERSON_NAME]" at bounding box center [556, 175] width 153 height 12
drag, startPoint x: 541, startPoint y: 176, endPoint x: 534, endPoint y: 167, distance: 11.5
click at [539, 172] on input "[PERSON_NAME]" at bounding box center [556, 175] width 153 height 12
type input "[PERSON_NAME]"
click at [265, 246] on button "search Buscar Archivos" at bounding box center [251, 256] width 133 height 27
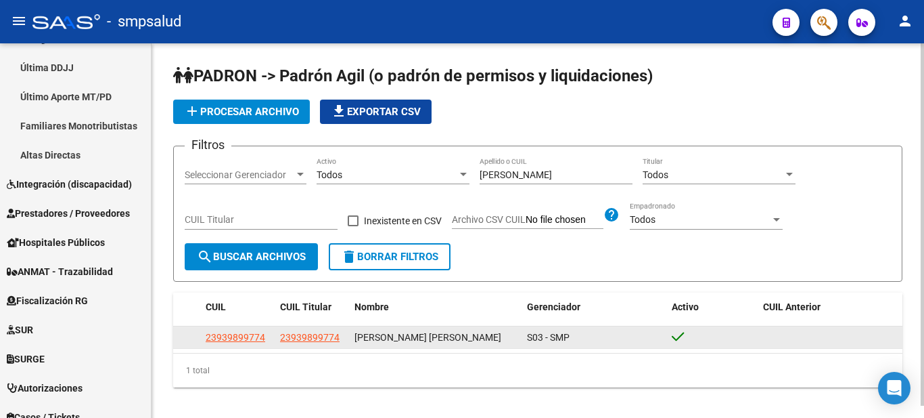
drag, startPoint x: 235, startPoint y: 329, endPoint x: 242, endPoint y: 336, distance: 9.1
click at [241, 335] on app-link-go-to "23939899774" at bounding box center [236, 338] width 60 height 16
click at [243, 344] on app-link-go-to "23939899774" at bounding box center [236, 338] width 60 height 16
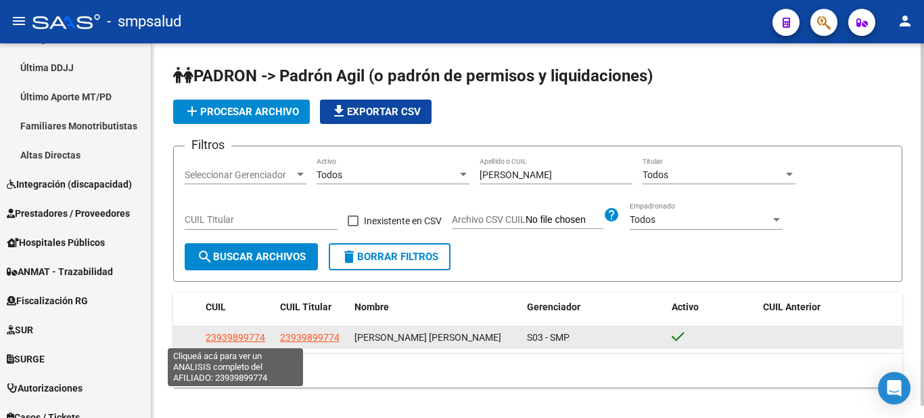
click at [259, 341] on span "23939899774" at bounding box center [236, 337] width 60 height 11
type textarea "23939899774"
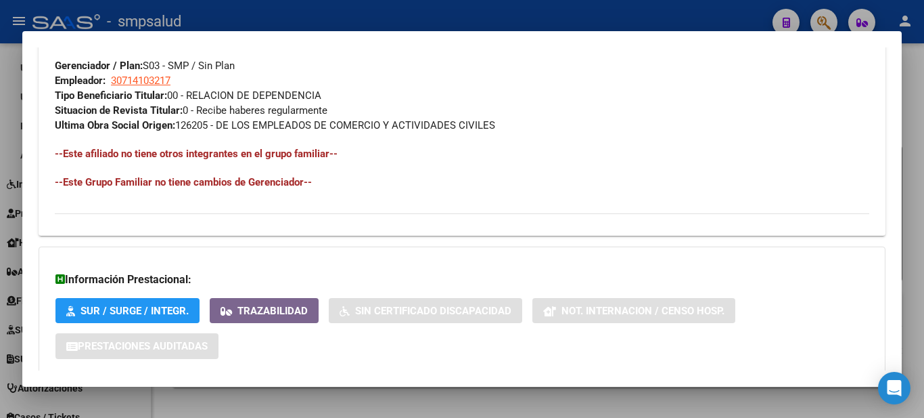
scroll to position [755, 0]
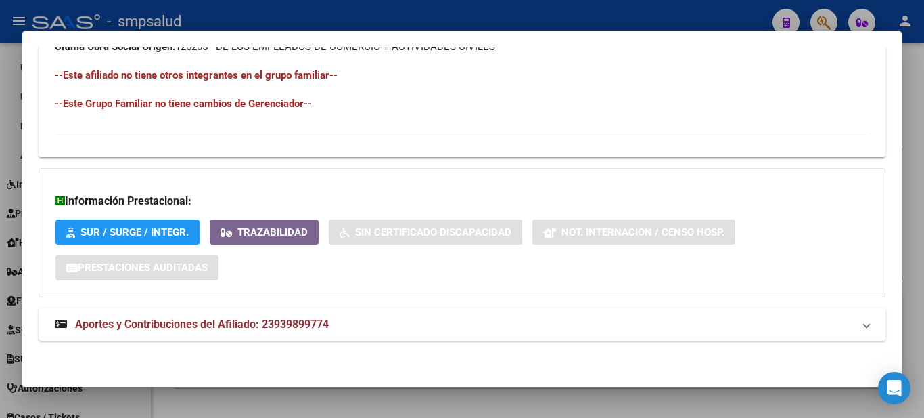
click at [317, 321] on span "Aportes y Contribuciones del Afiliado: 23939899774" at bounding box center [202, 323] width 254 height 13
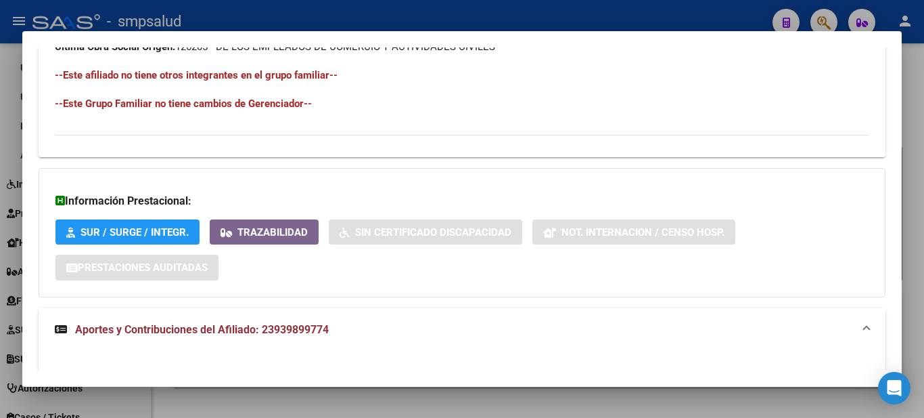
scroll to position [1161, 0]
